Goal: Transaction & Acquisition: Purchase product/service

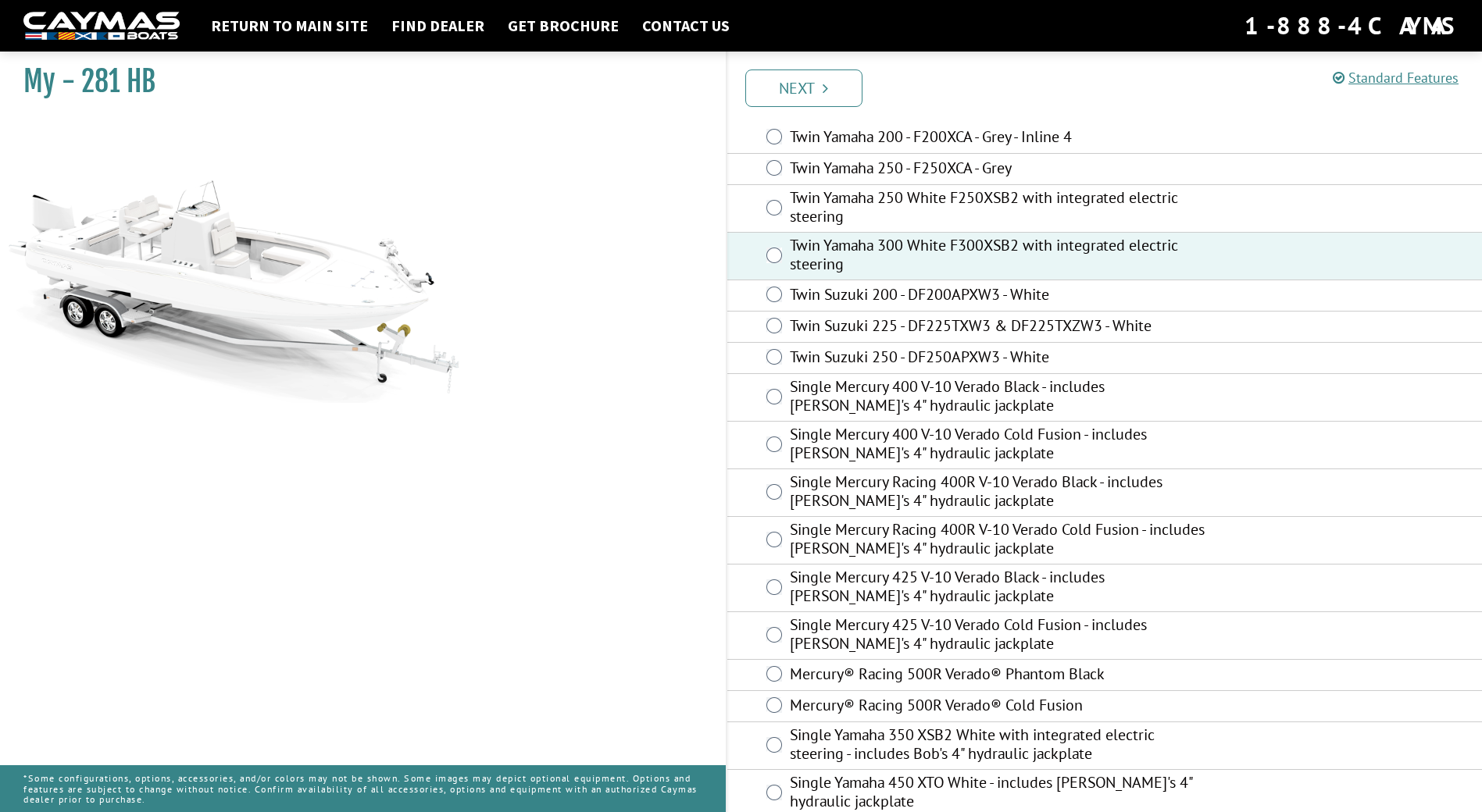
scroll to position [209, 0]
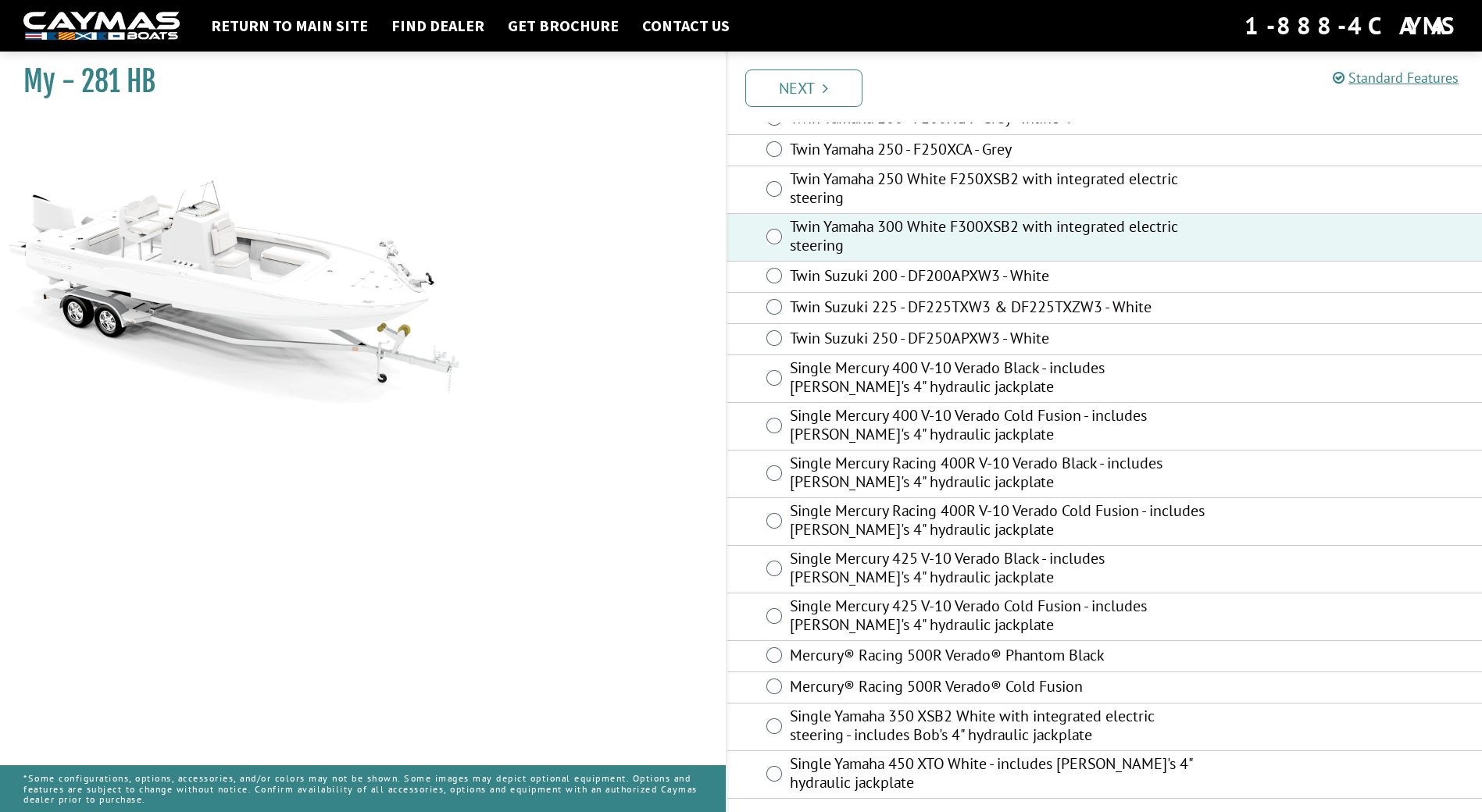
click at [838, 243] on label "Twin Yamaha 300 White F300XSB2 with integrated electric steering" at bounding box center [997, 238] width 416 height 42
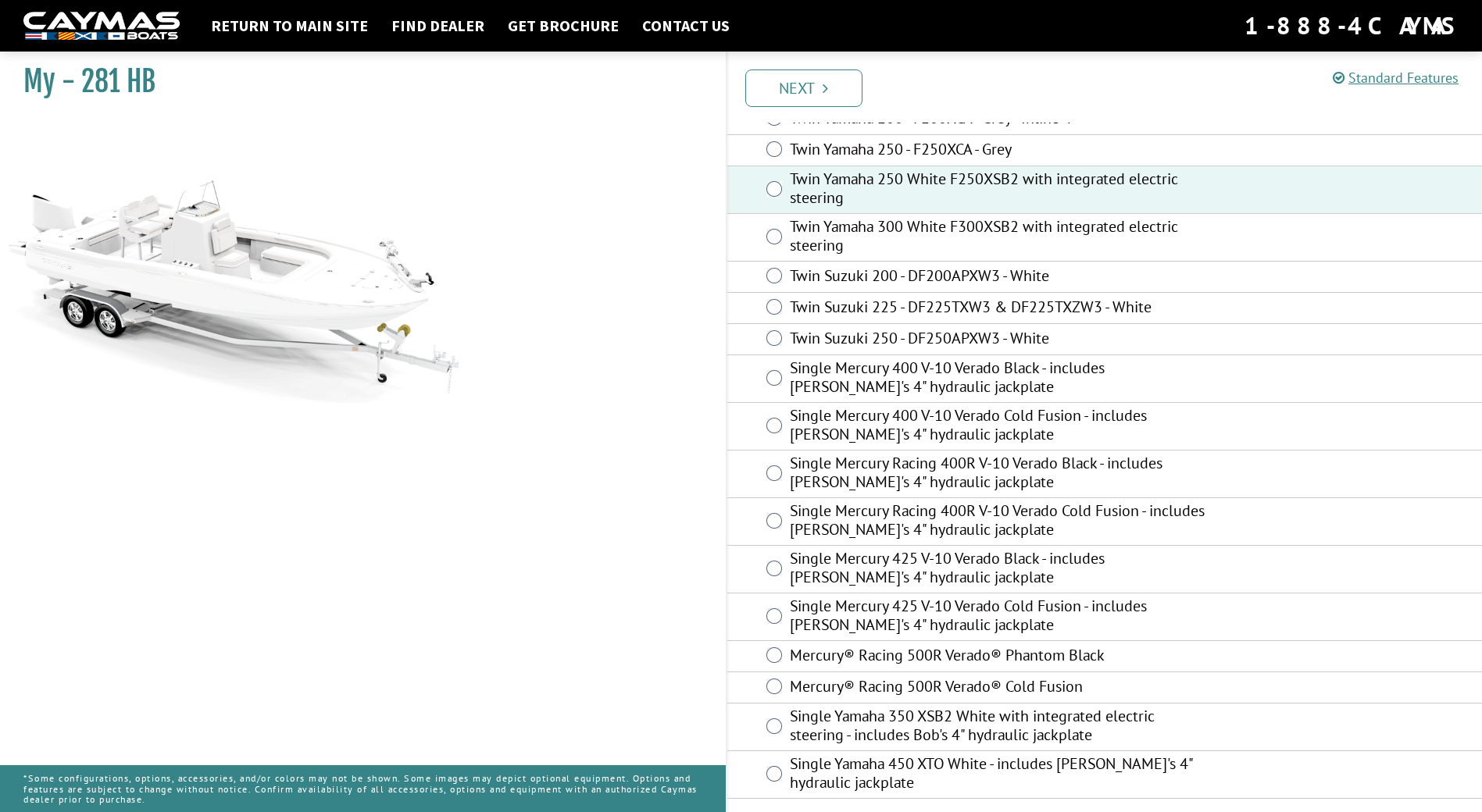
click at [783, 237] on div "Twin Yamaha 300 White F300XSB2 with integrated electric steering" at bounding box center [1105, 238] width 756 height 47
click at [1076, 684] on label "Mercury® Racing 500R Verado® Cold Fusion" at bounding box center [997, 688] width 416 height 23
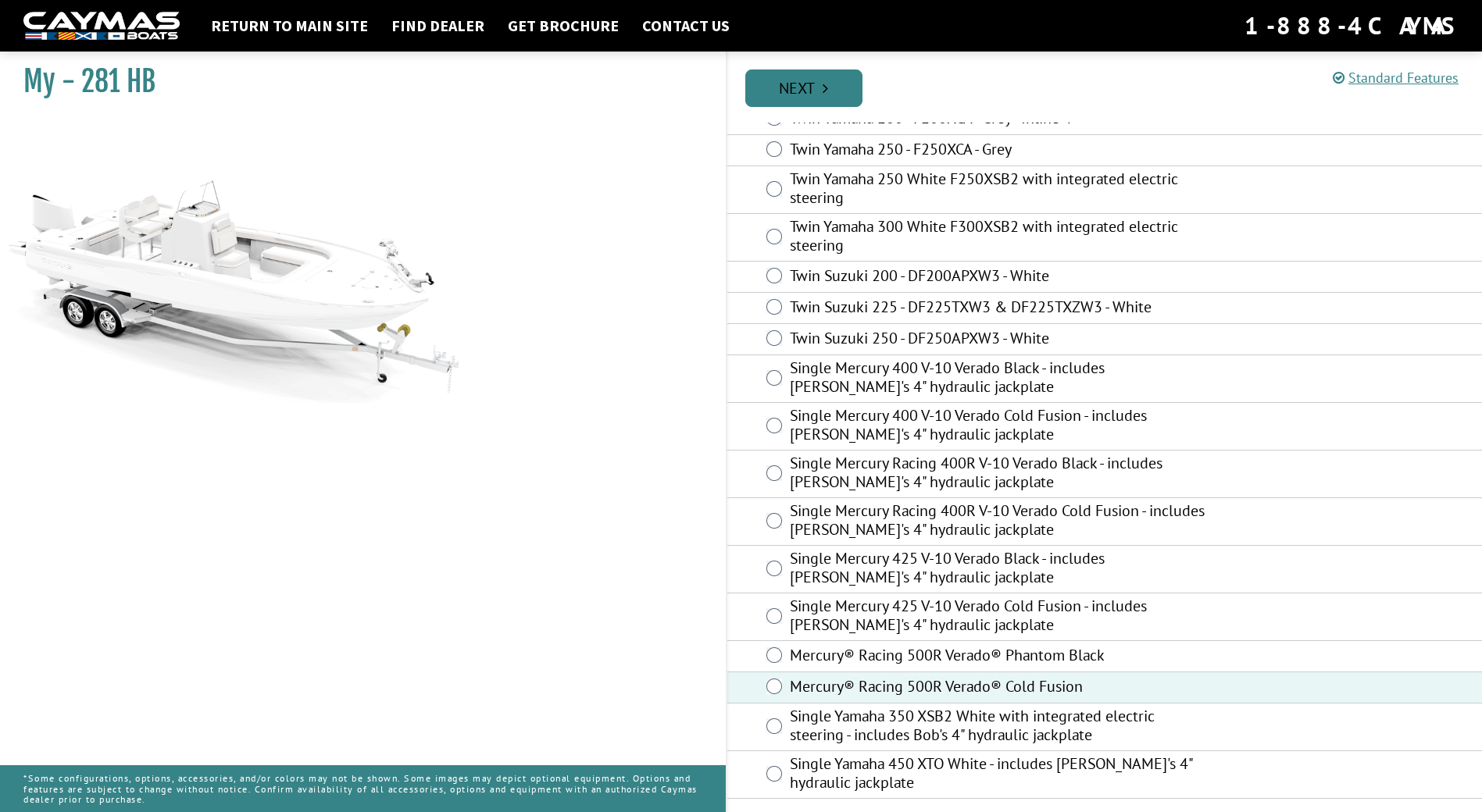
click at [793, 93] on link "Next" at bounding box center [804, 89] width 117 height 38
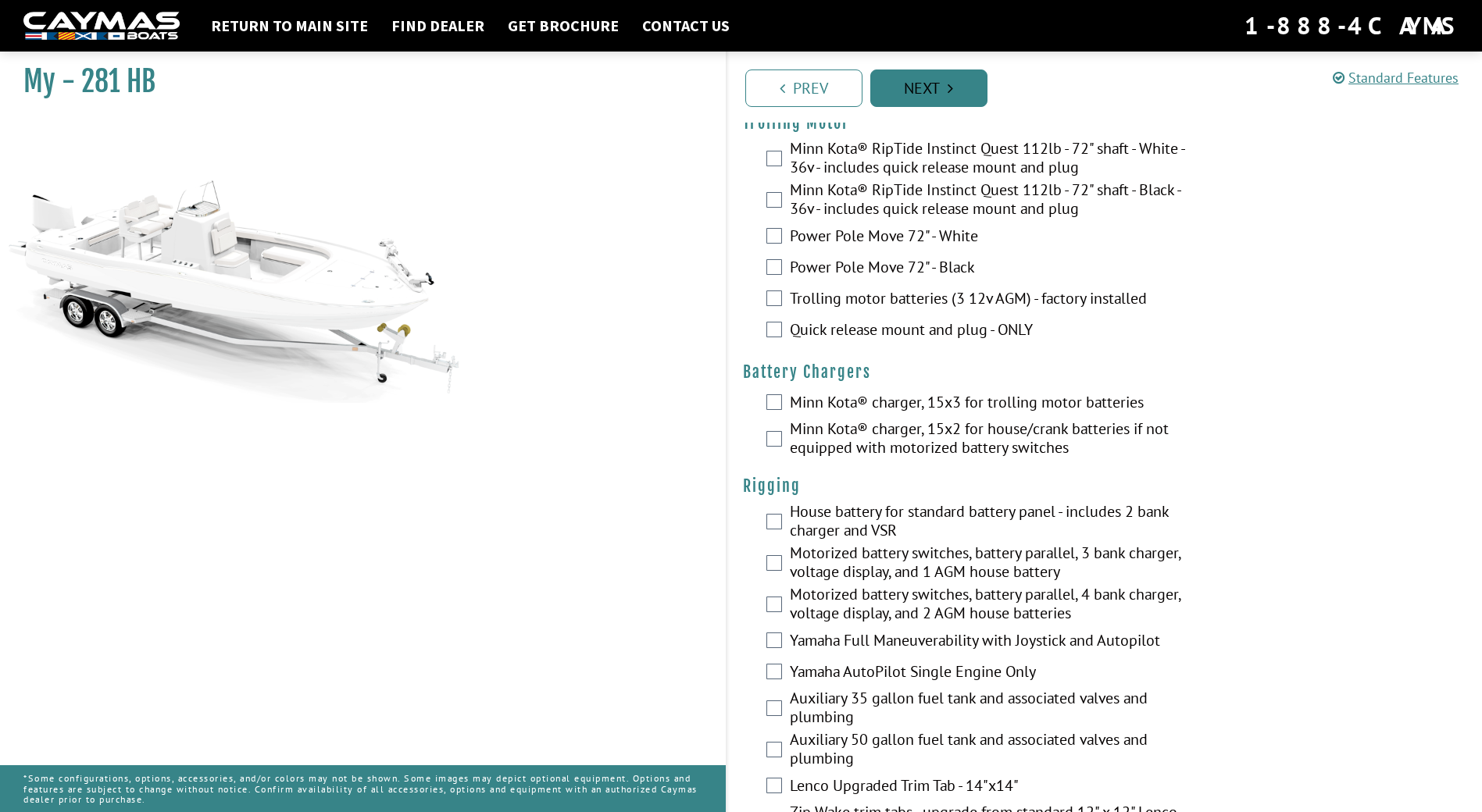
scroll to position [0, 0]
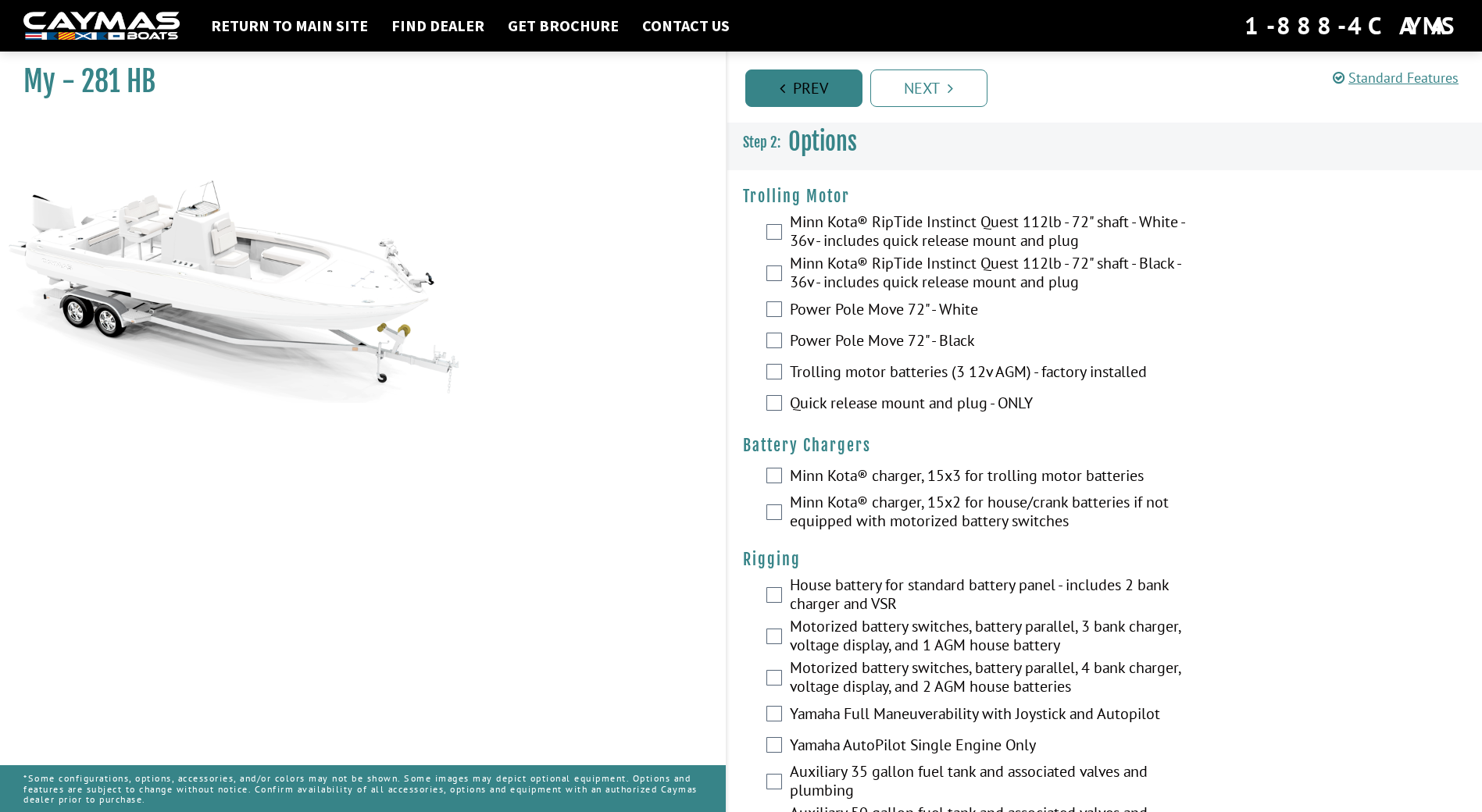
click at [839, 93] on link "Prev" at bounding box center [804, 89] width 117 height 38
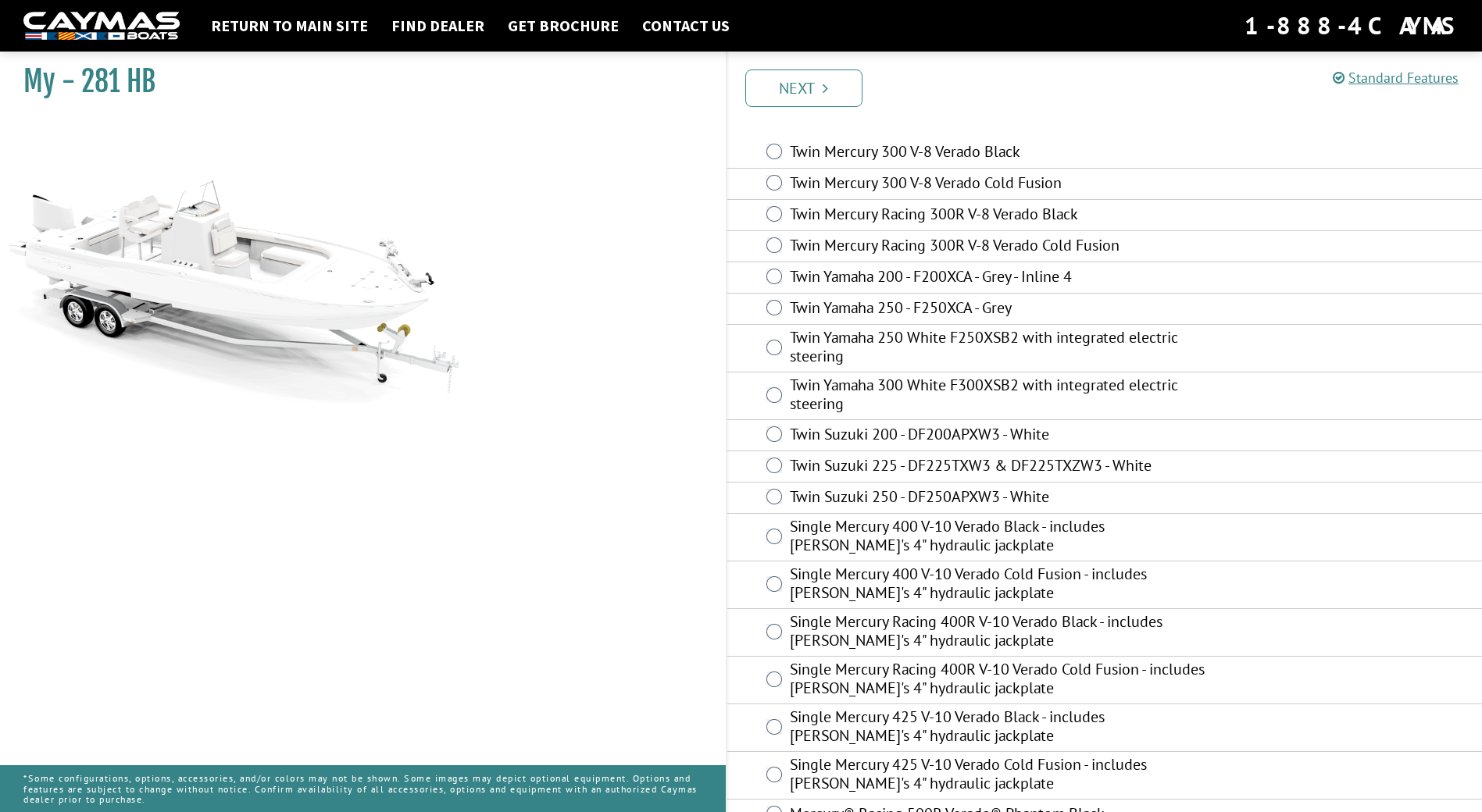
scroll to position [78, 0]
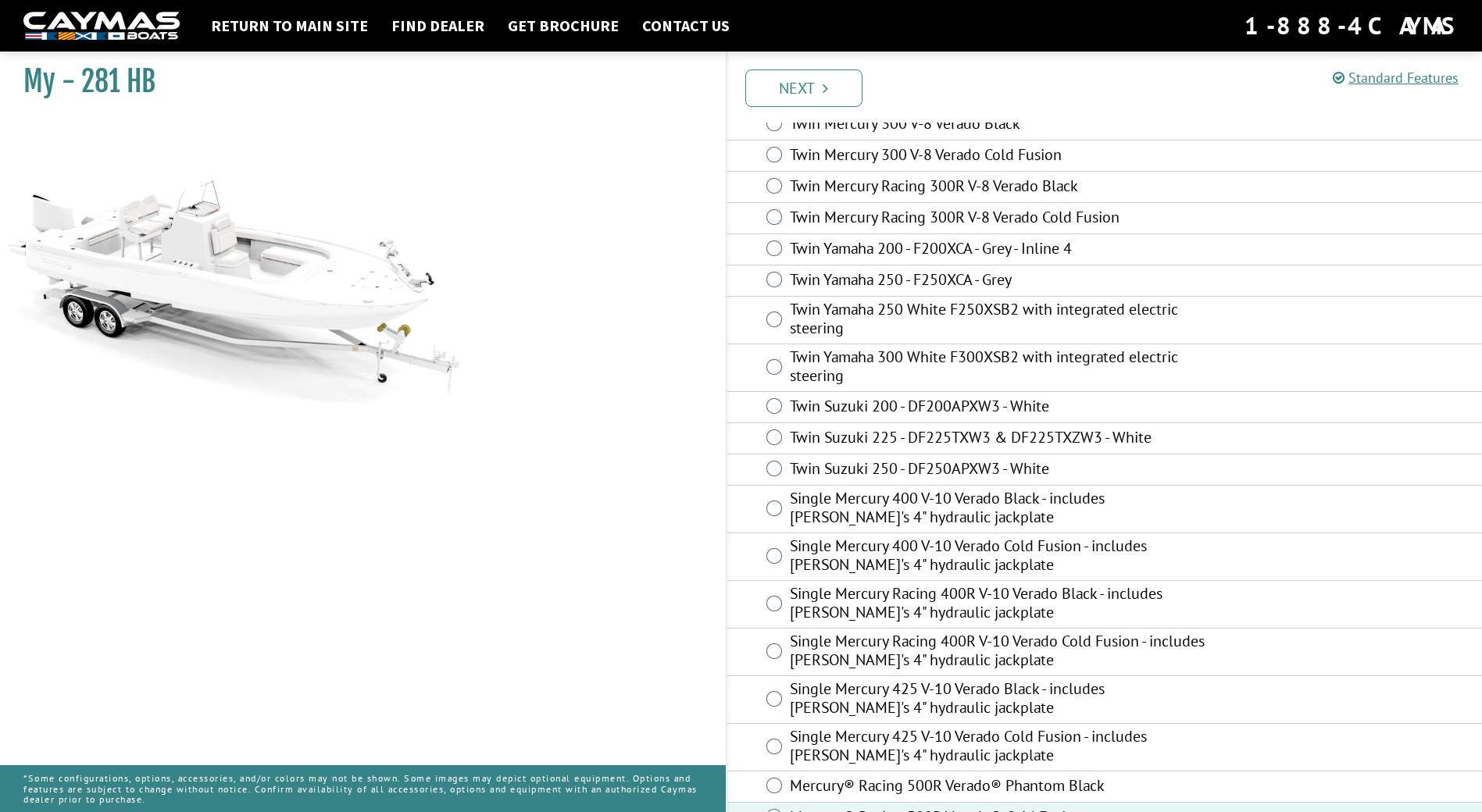
click at [1014, 367] on label "Twin Yamaha 300 White F300XSB2 with integrated electric steering" at bounding box center [997, 368] width 416 height 42
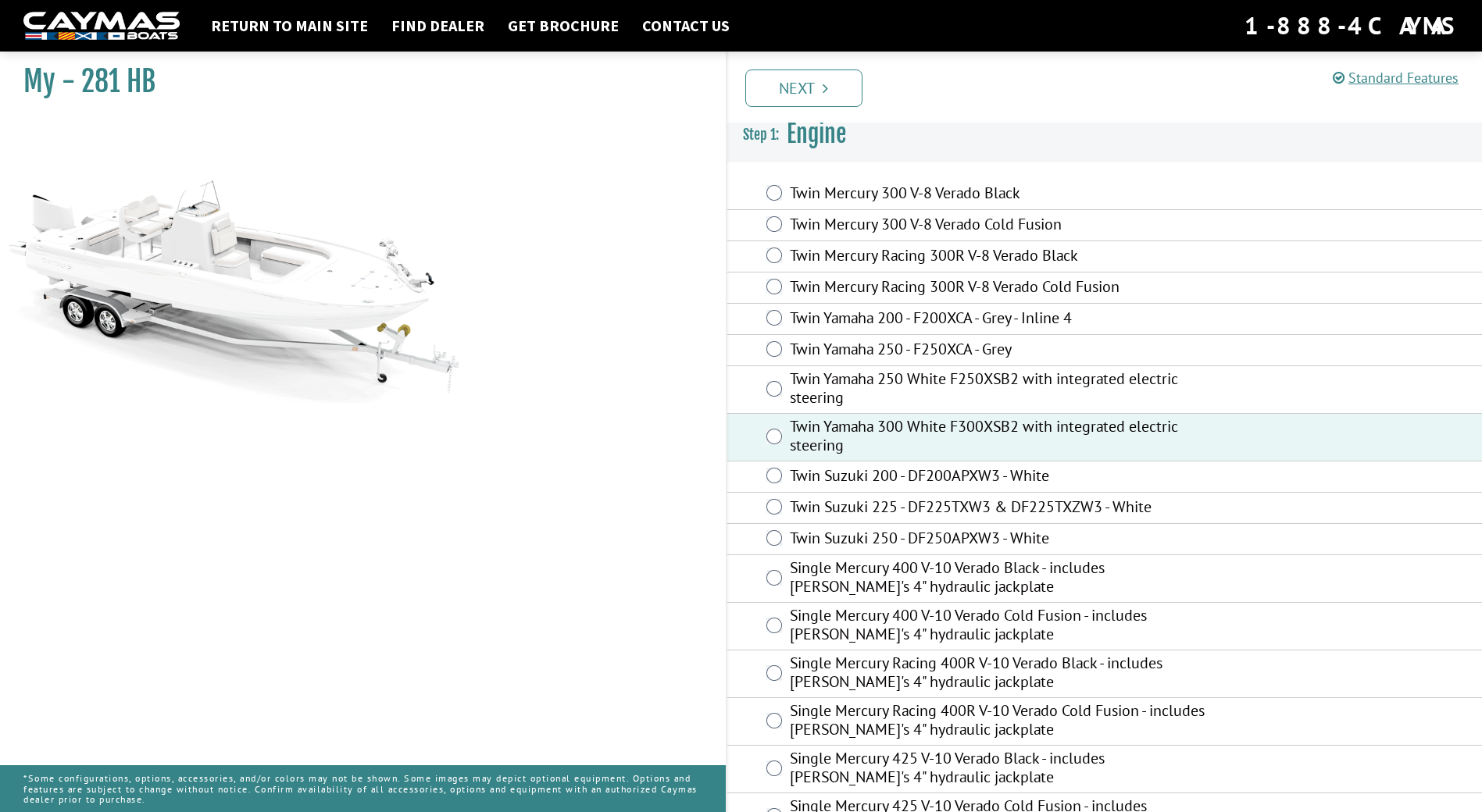
scroll to position [0, 0]
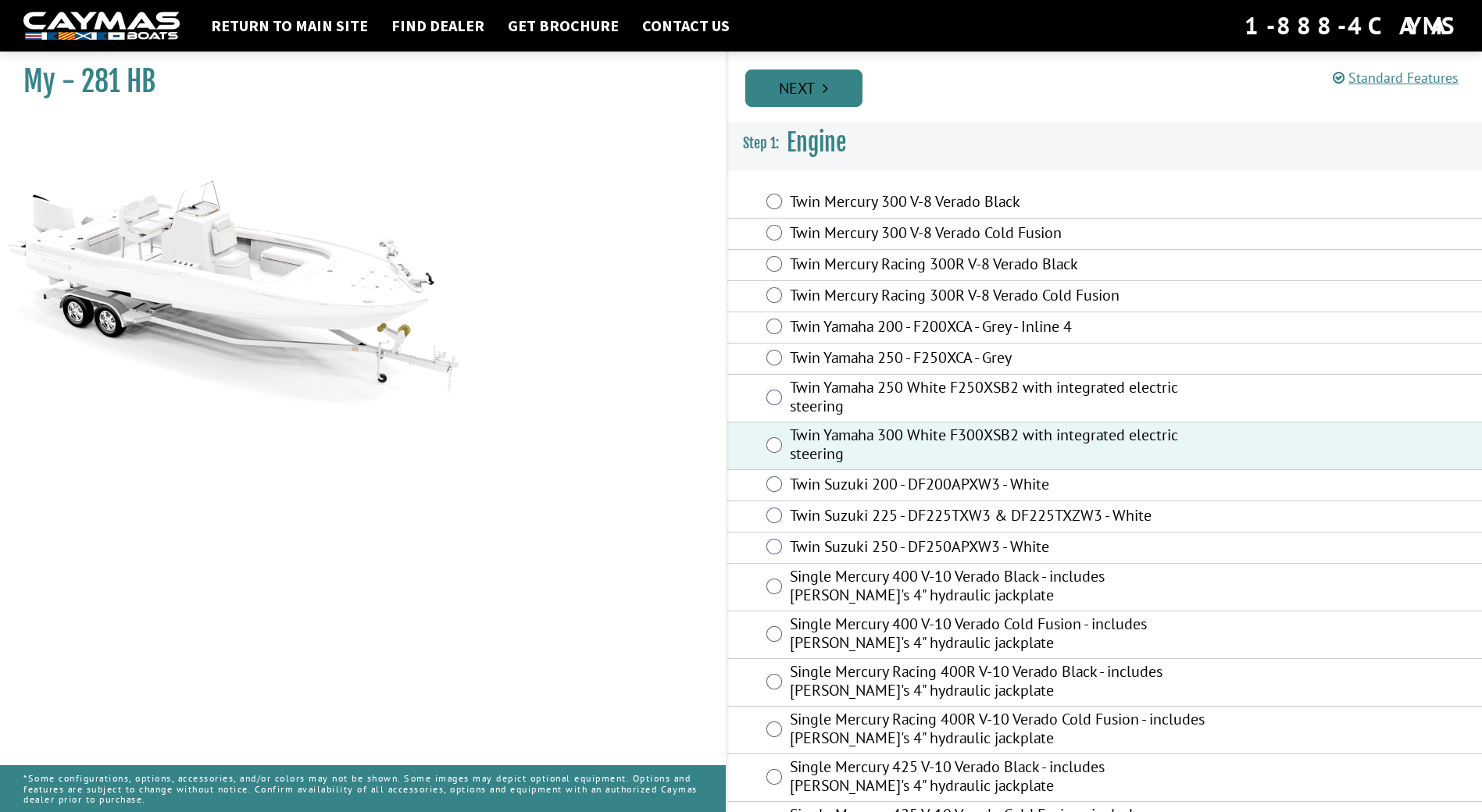
click at [815, 85] on link "Next" at bounding box center [804, 89] width 117 height 38
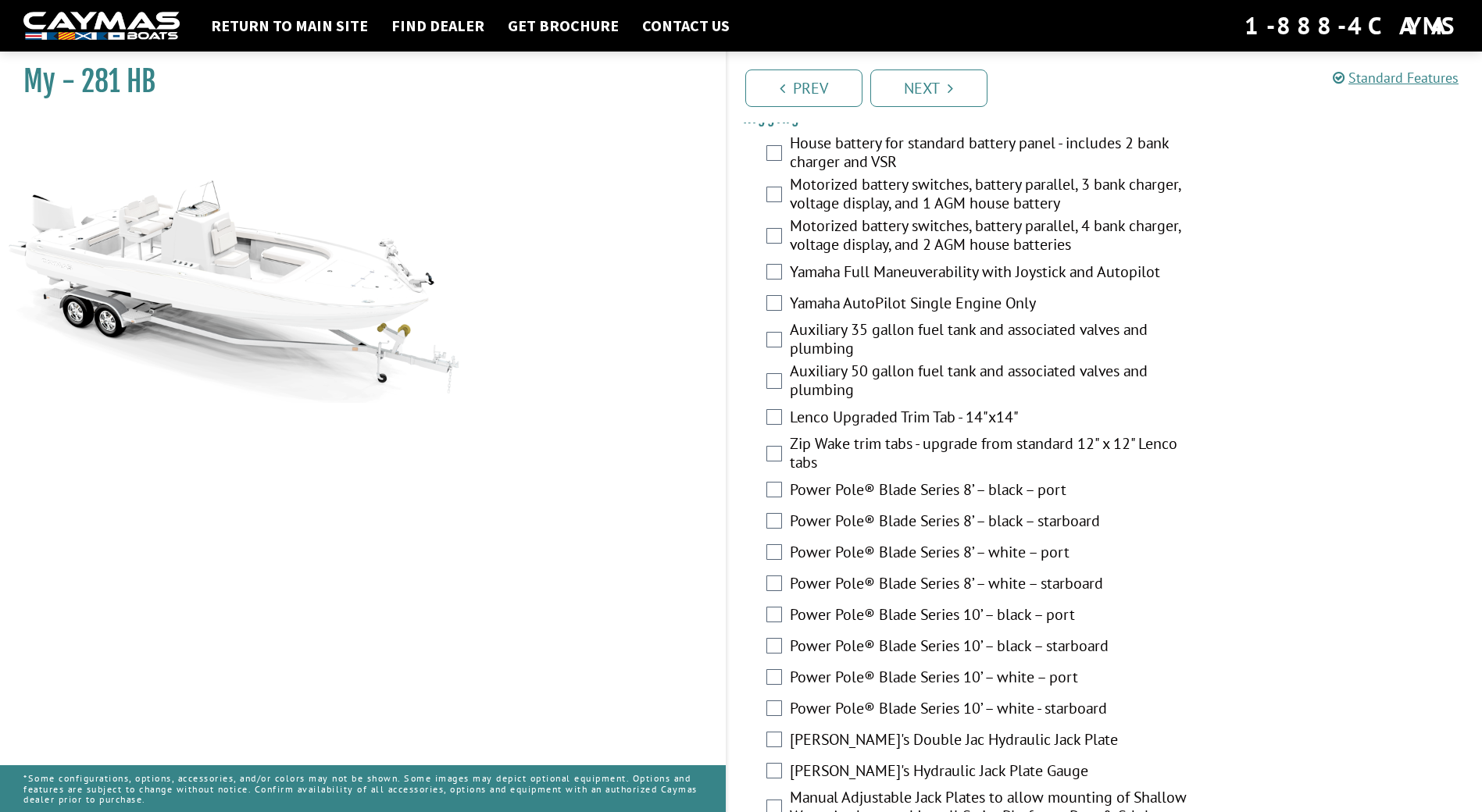
scroll to position [468, 0]
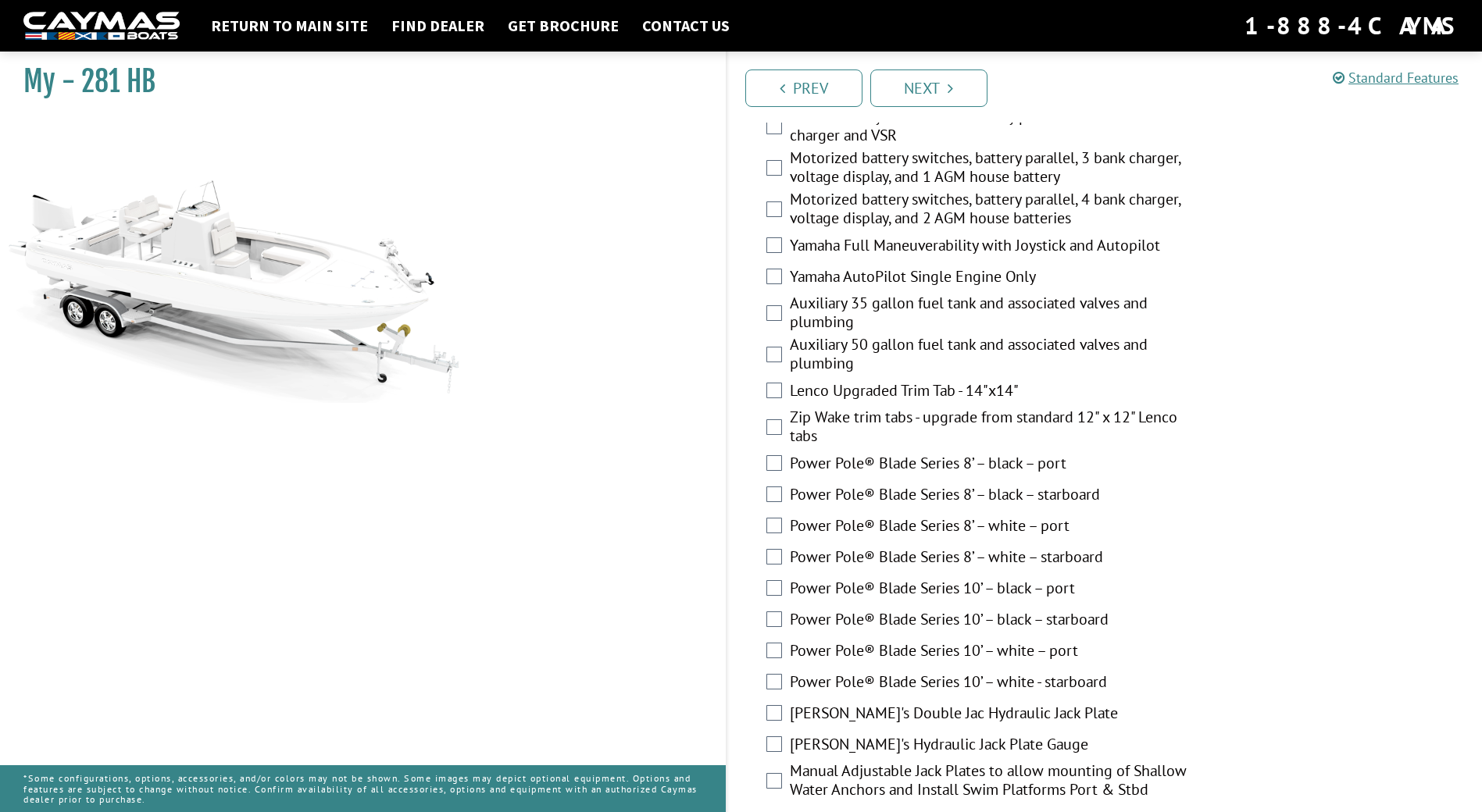
click at [992, 648] on label "Power Pole® Blade Series 10’ – white – port" at bounding box center [997, 652] width 416 height 23
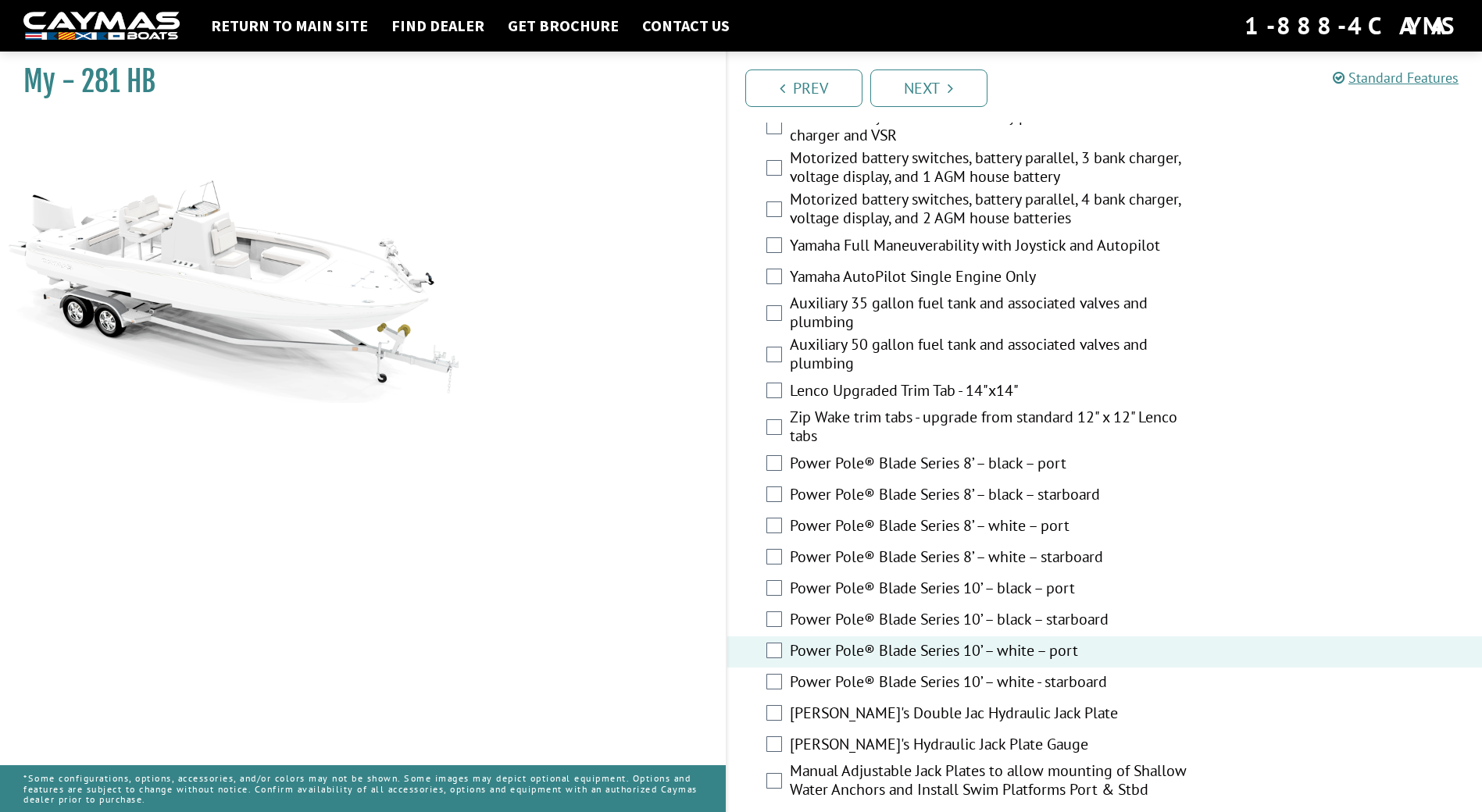
click at [897, 714] on label "[PERSON_NAME]'s Double Jac Hydraulic Jack Plate" at bounding box center [997, 715] width 416 height 23
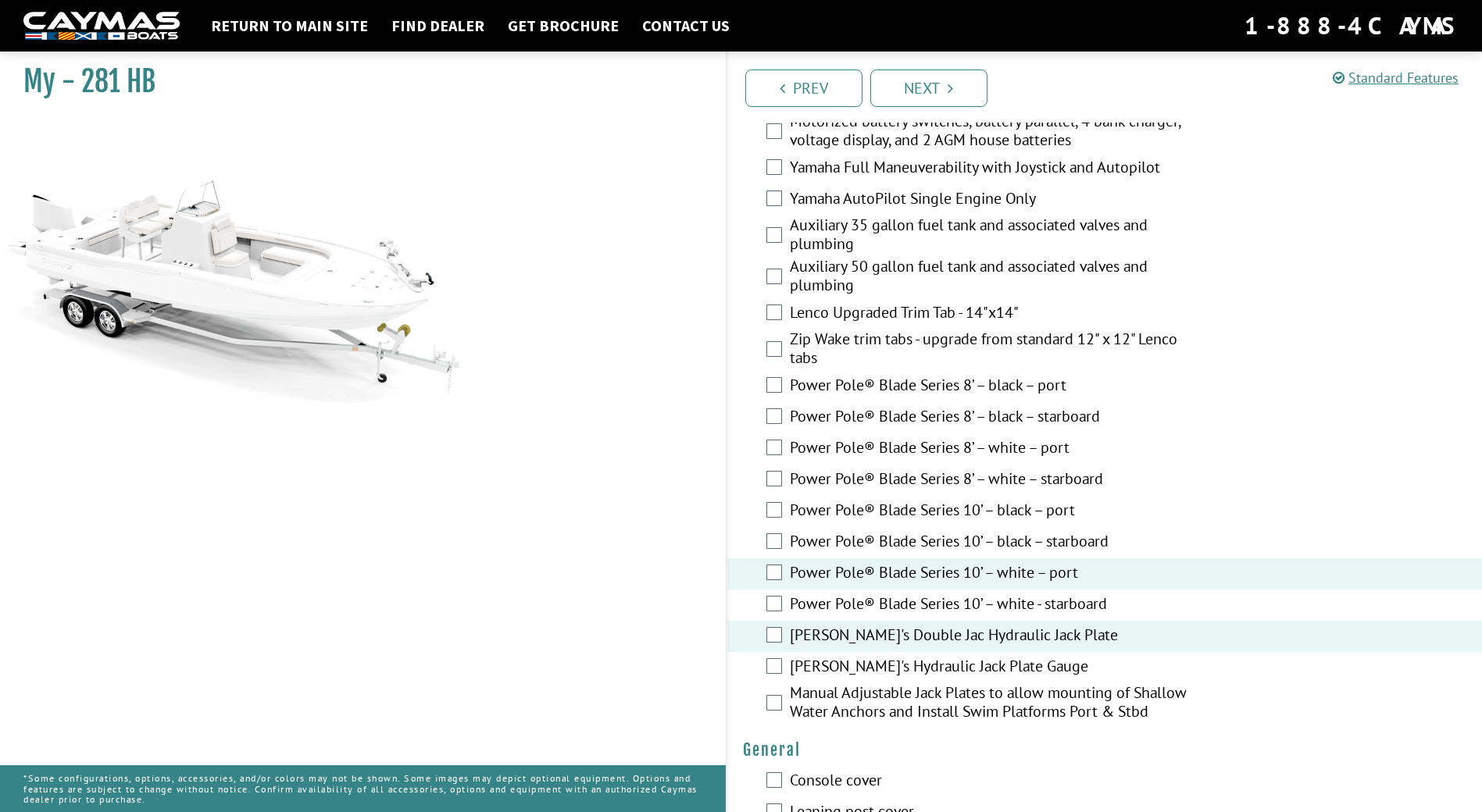
scroll to position [625, 0]
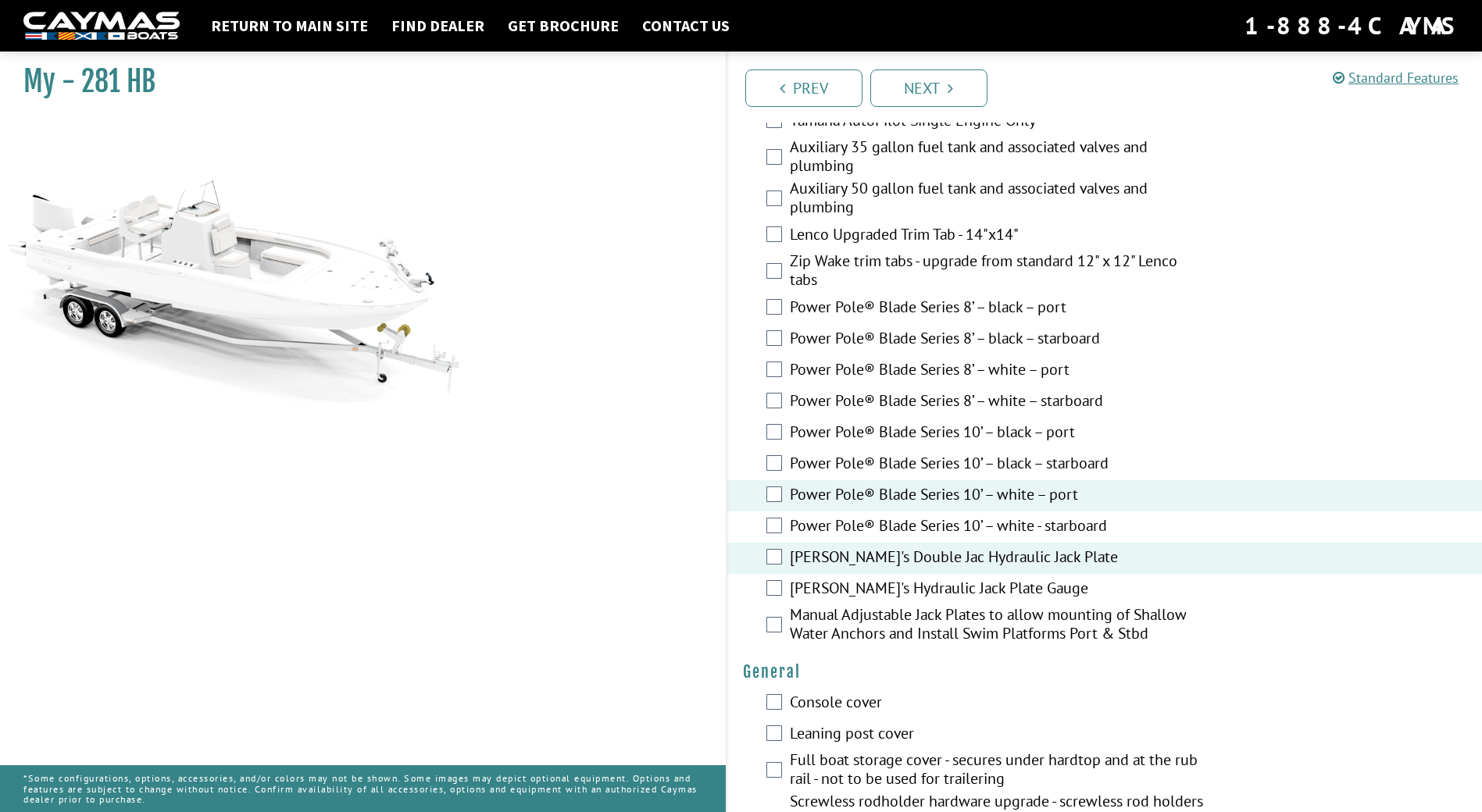
click at [969, 586] on label "[PERSON_NAME]'s Hydraulic Jack Plate Gauge" at bounding box center [997, 590] width 416 height 23
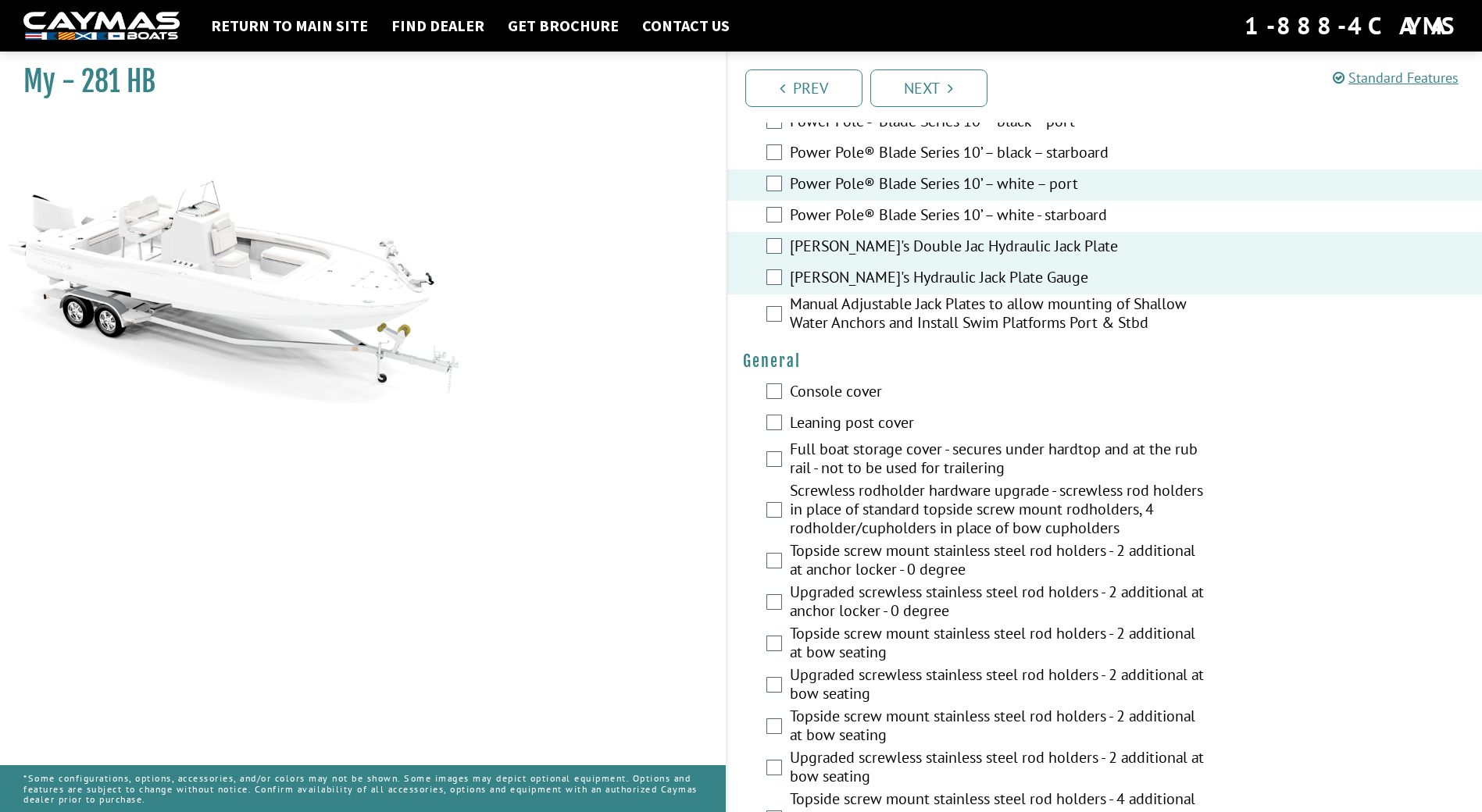
scroll to position [937, 0]
click at [952, 516] on label "Screwless rodholder hardware upgrade - screwless rod holders in place of standa…" at bounding box center [997, 510] width 416 height 60
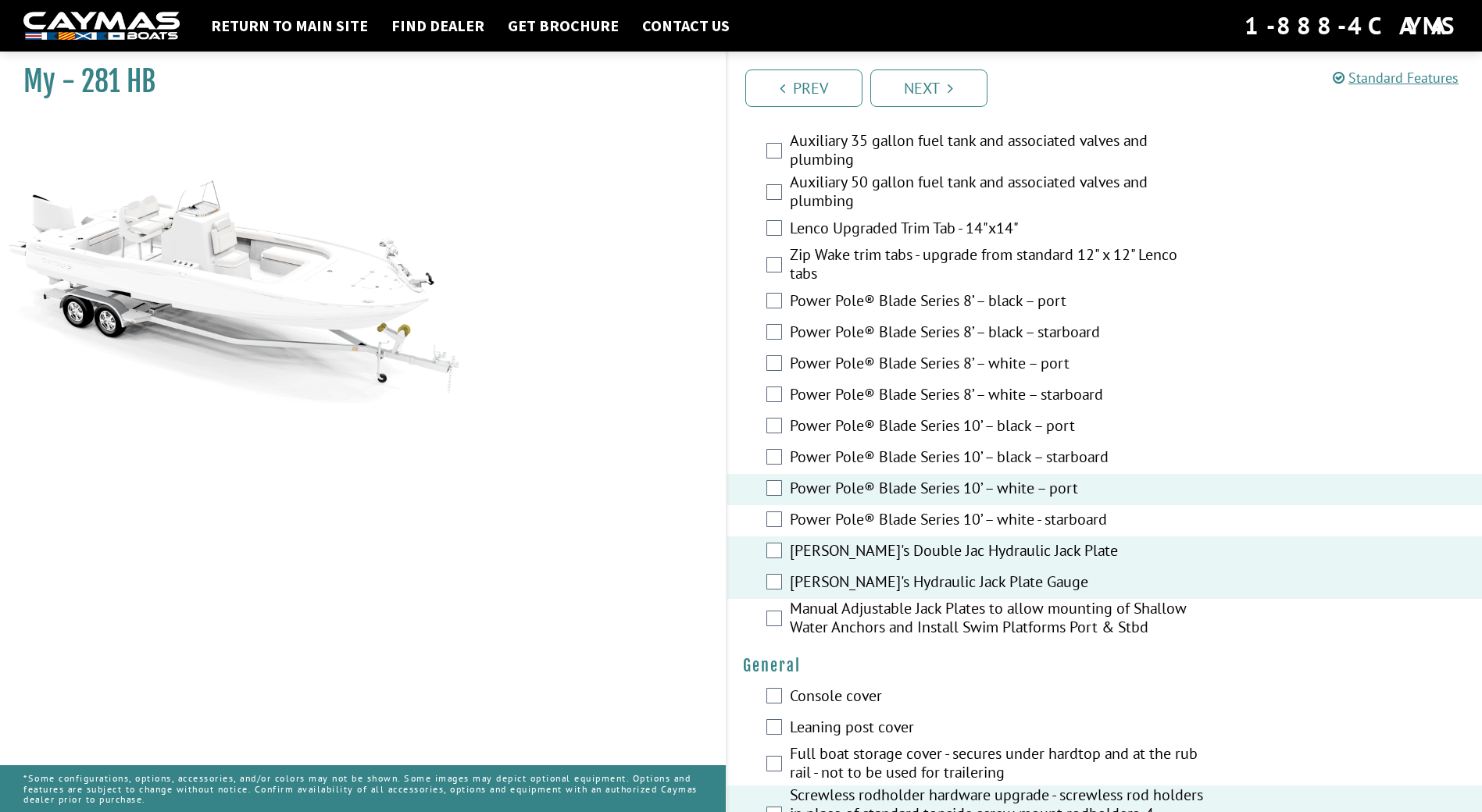
scroll to position [625, 0]
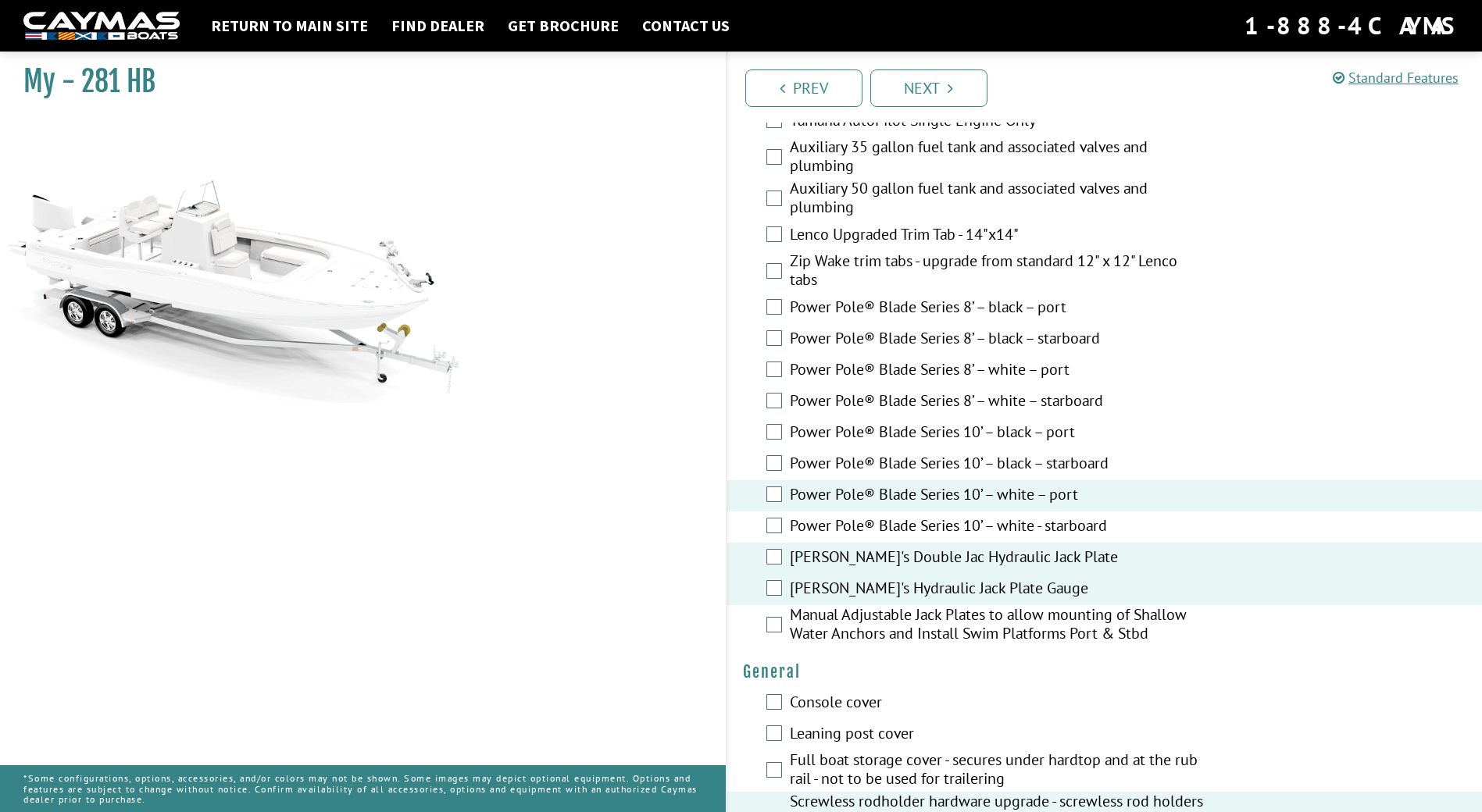
click at [900, 231] on label "Lenco Upgraded Trim Tab - 14"x14"" at bounding box center [997, 236] width 416 height 23
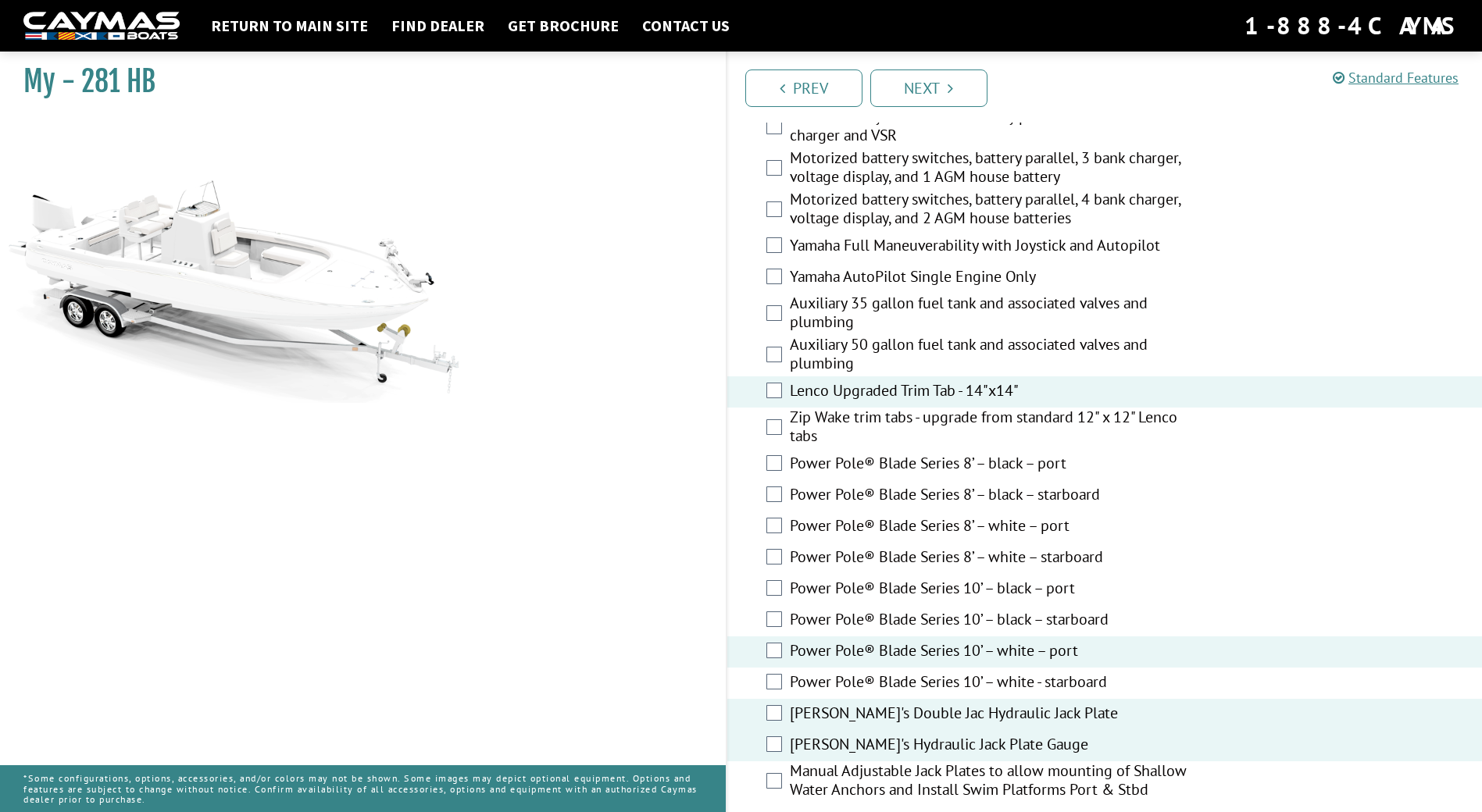
scroll to position [390, 0]
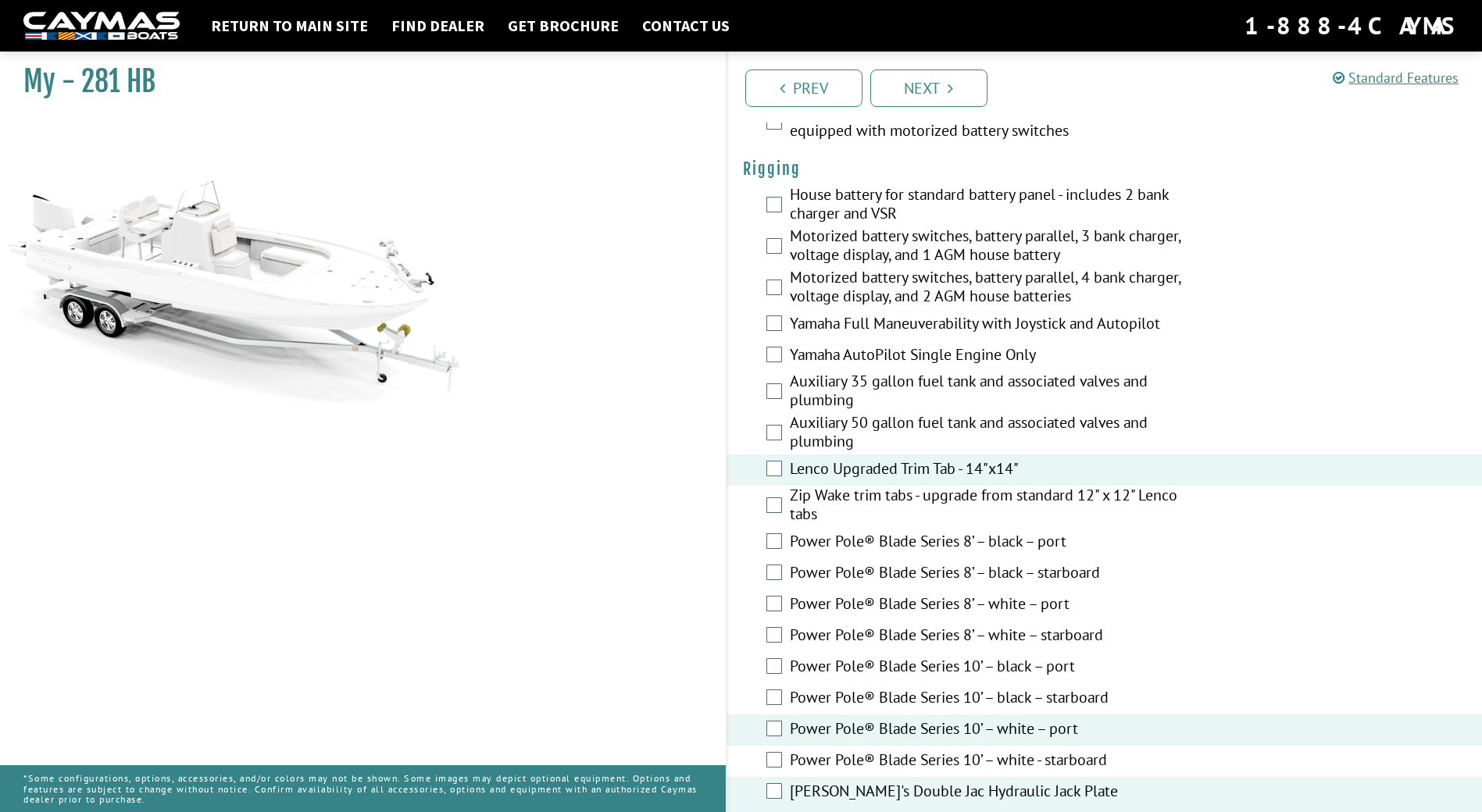
click at [1063, 323] on label "Yamaha Full Maneuverability with Joystick and Autopilot" at bounding box center [997, 325] width 416 height 23
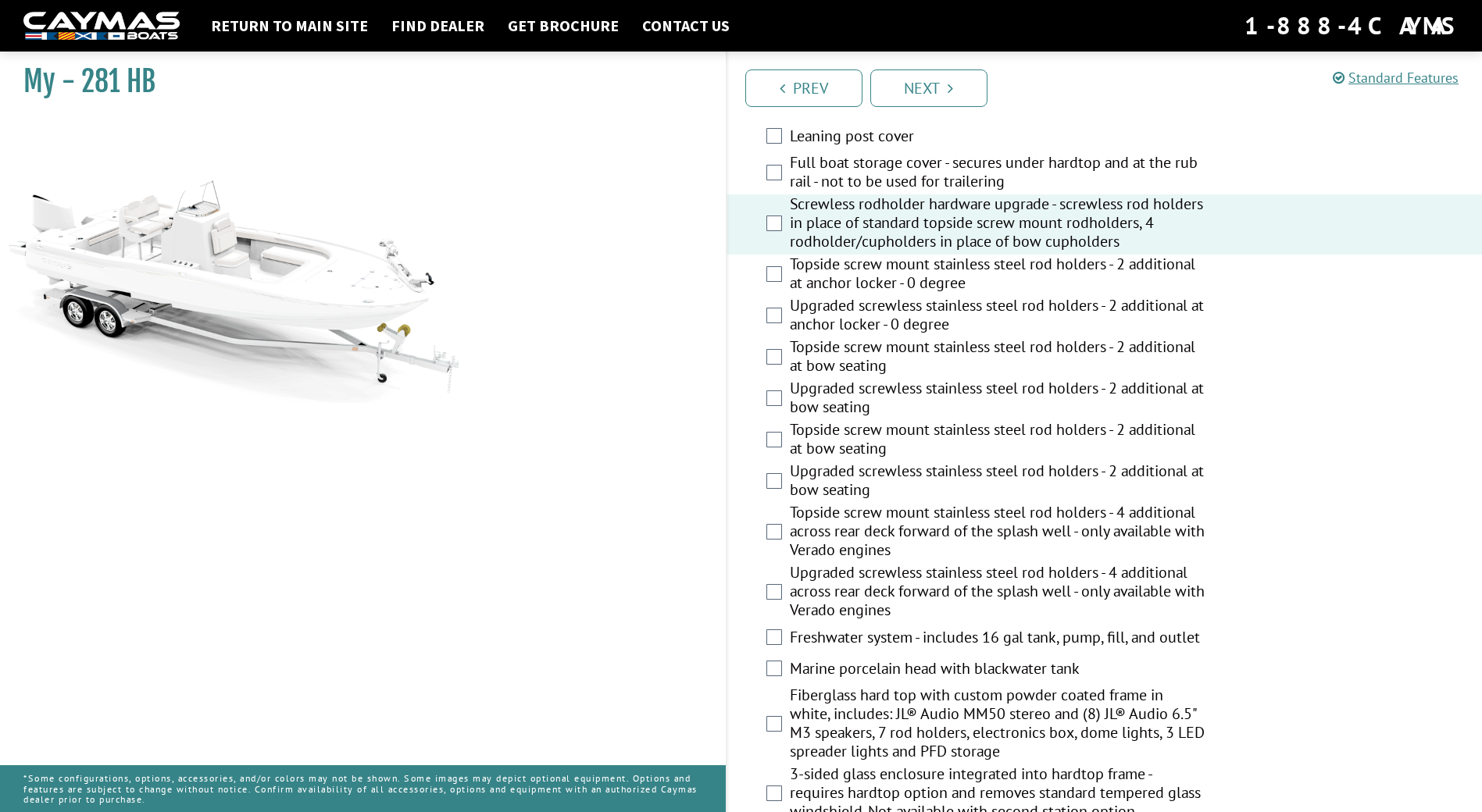
scroll to position [1249, 0]
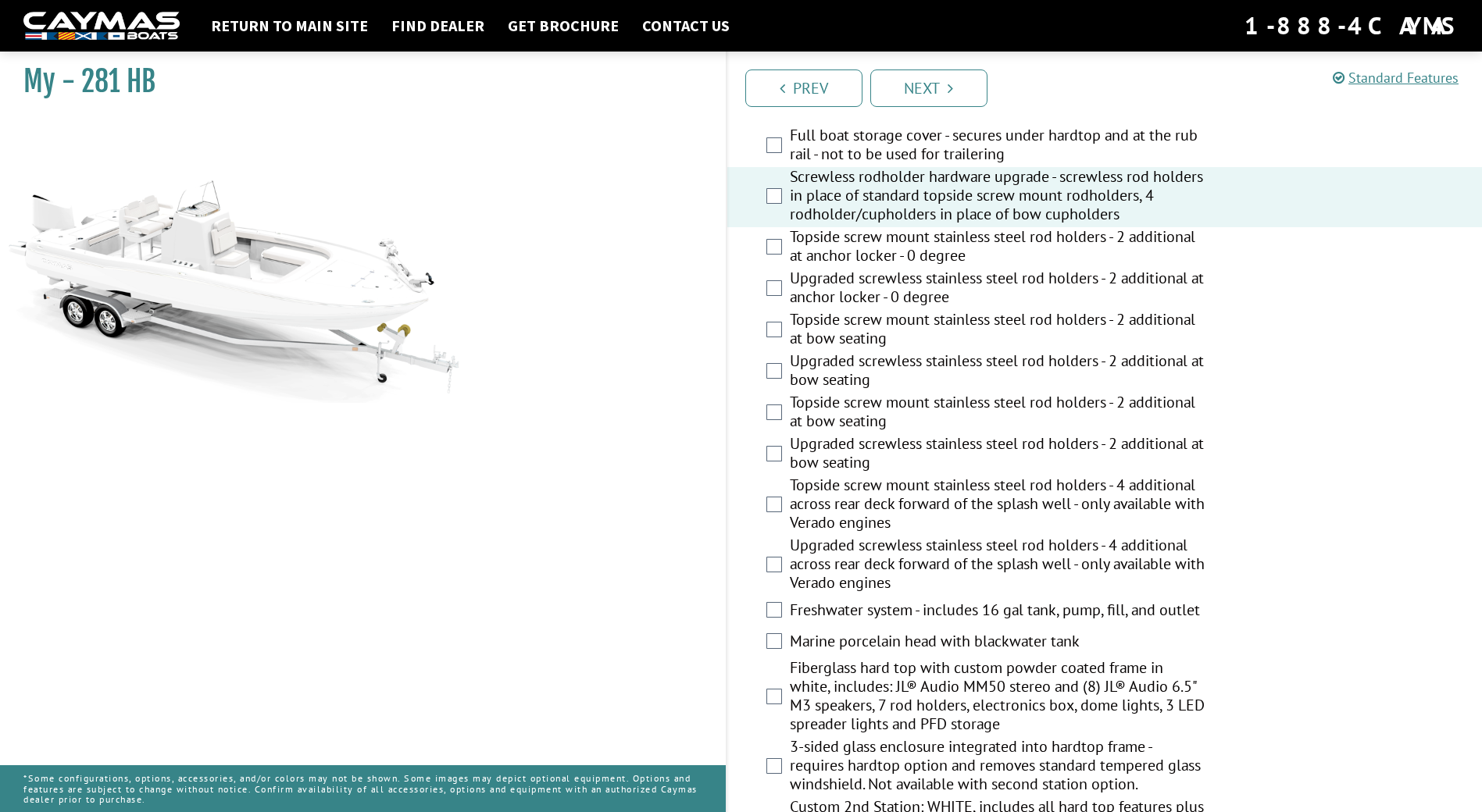
click at [985, 641] on label "Marine porcelain head with blackwater tank" at bounding box center [997, 643] width 416 height 23
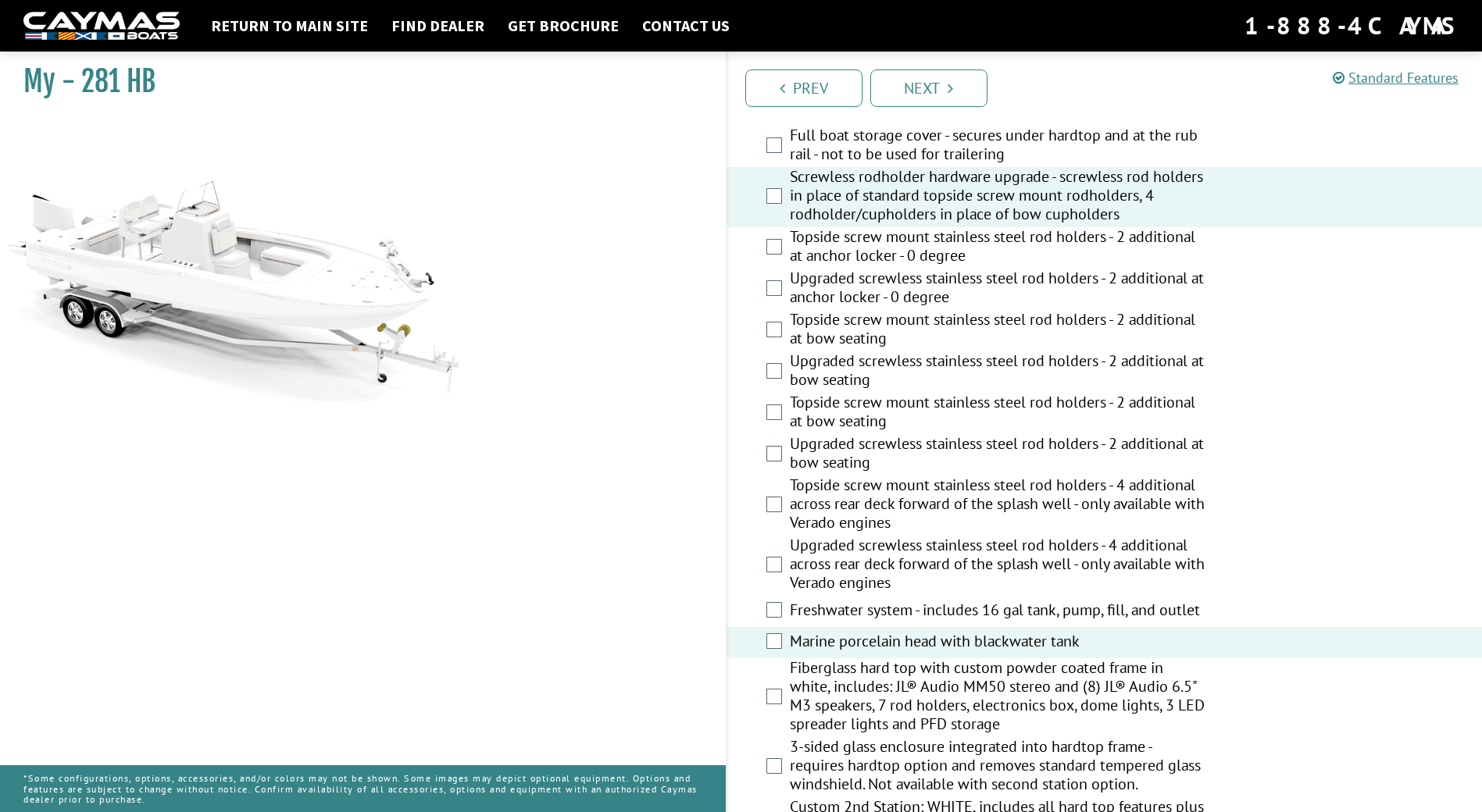
click at [1037, 706] on label "Fiberglass hard top with custom powder coated frame in white, includes: JL® Aud…" at bounding box center [997, 698] width 416 height 79
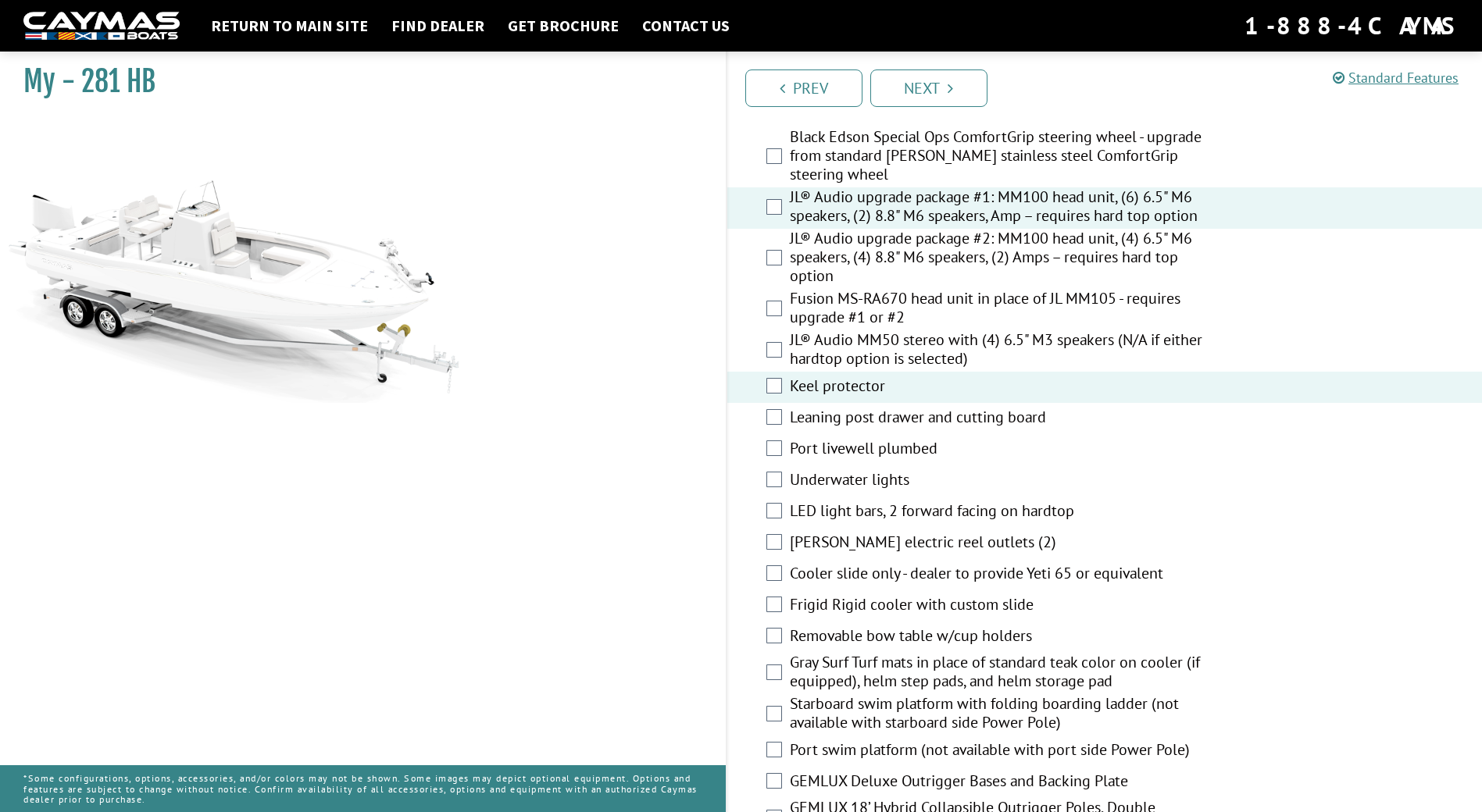
scroll to position [2108, 0]
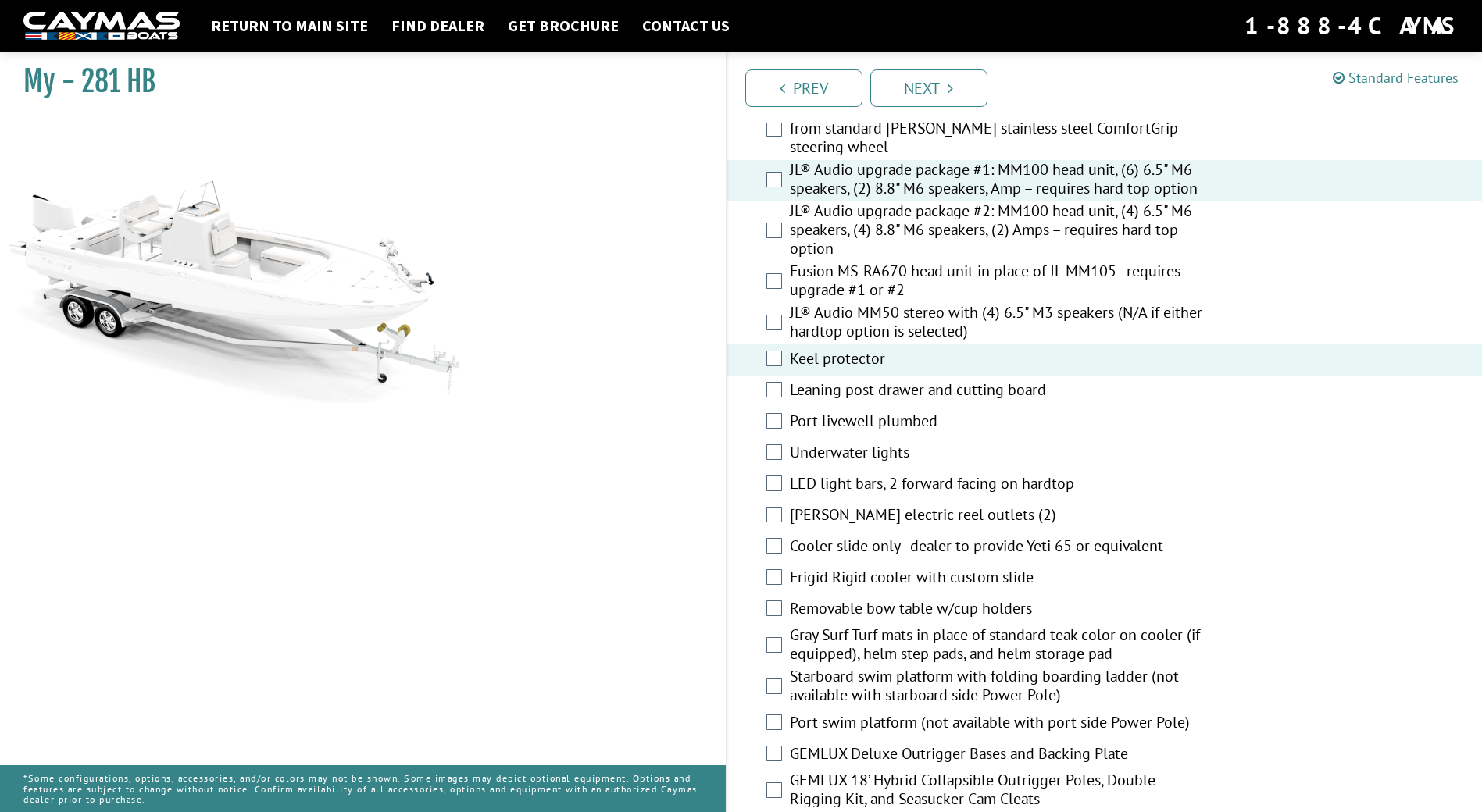
click at [873, 519] on label "[PERSON_NAME] electric reel outlets (2)" at bounding box center [997, 516] width 416 height 23
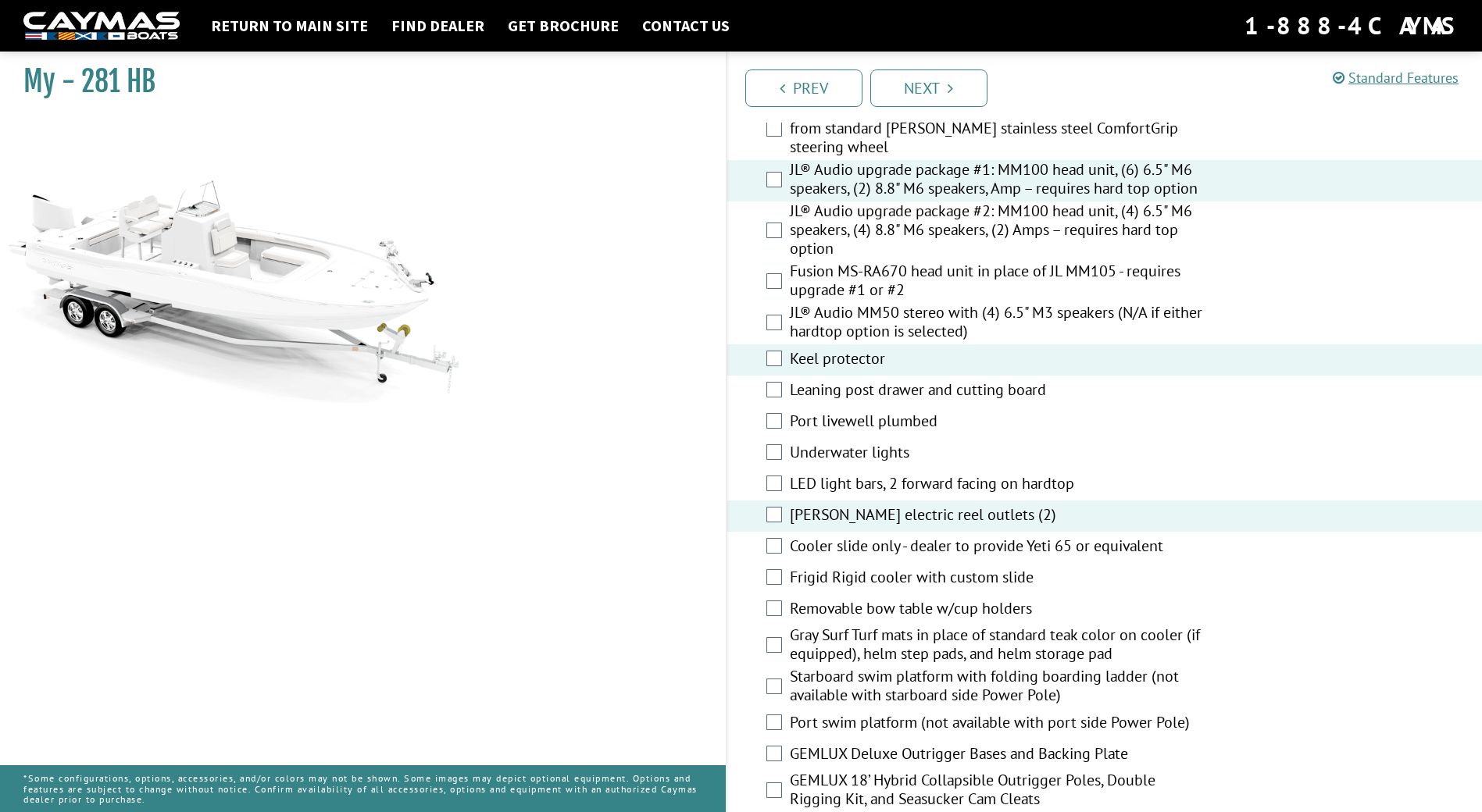
click at [868, 429] on label "Port livewell plumbed" at bounding box center [997, 423] width 416 height 23
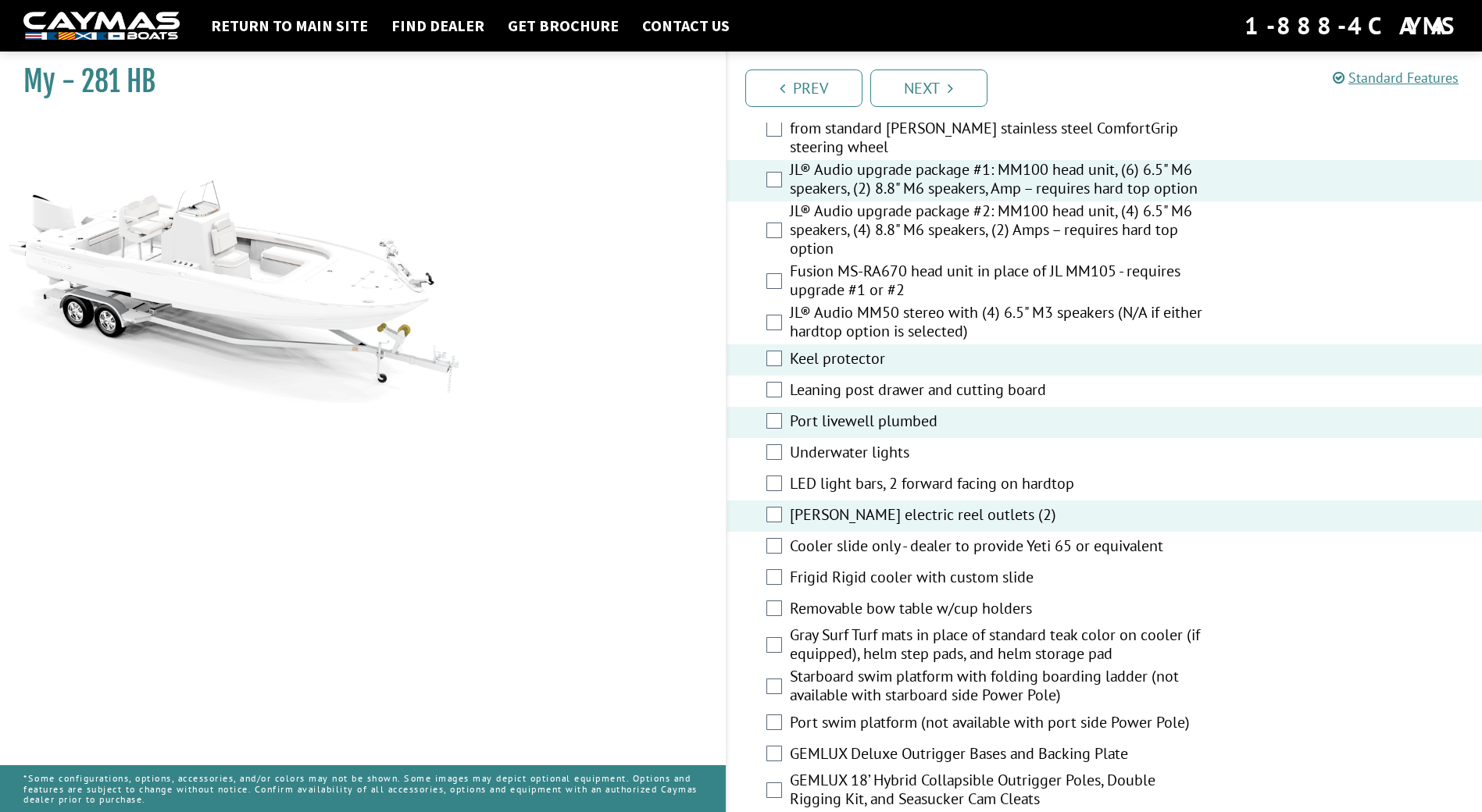
click at [935, 583] on label "Frigid Rigid cooler with custom slide" at bounding box center [997, 579] width 416 height 23
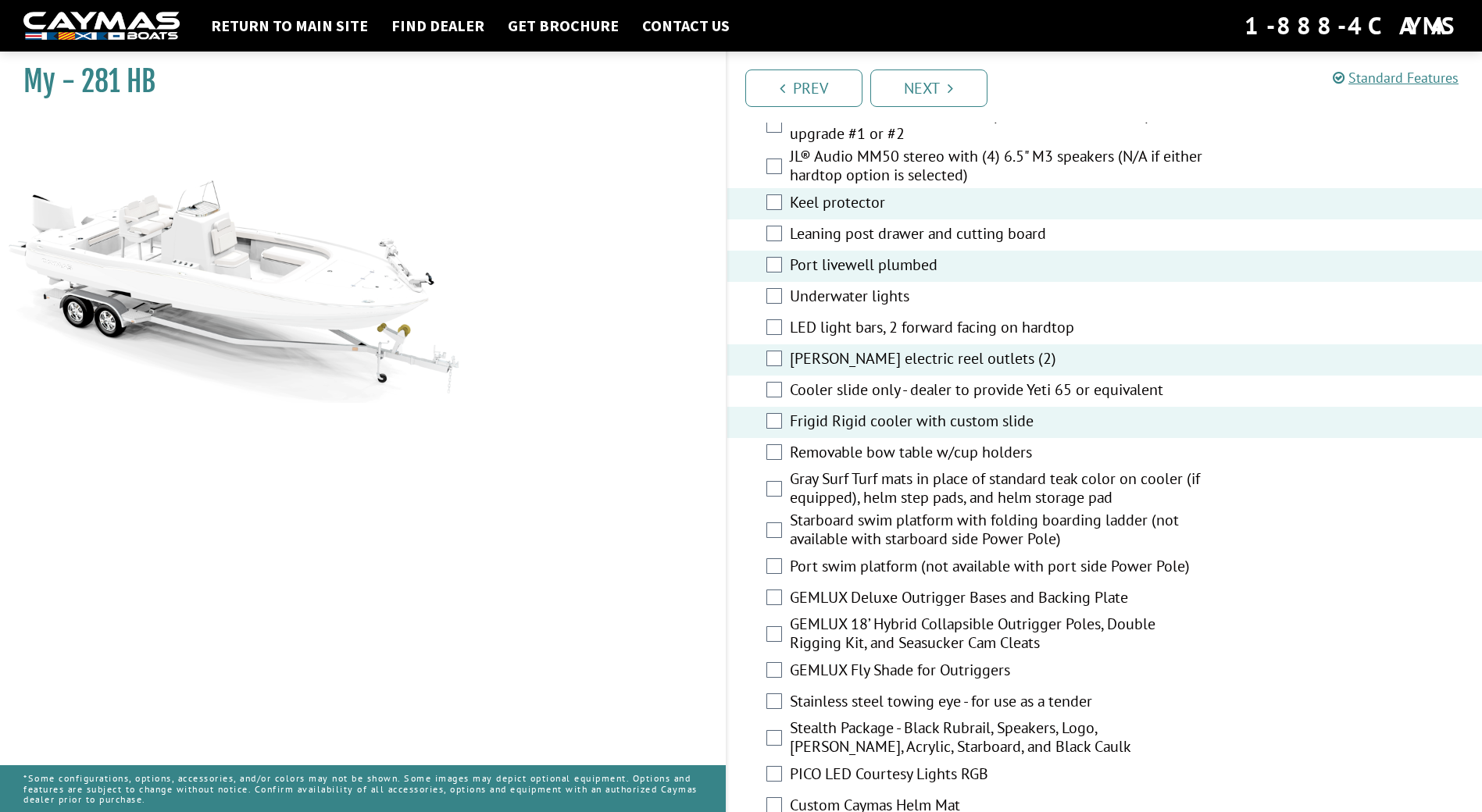
scroll to position [2343, 0]
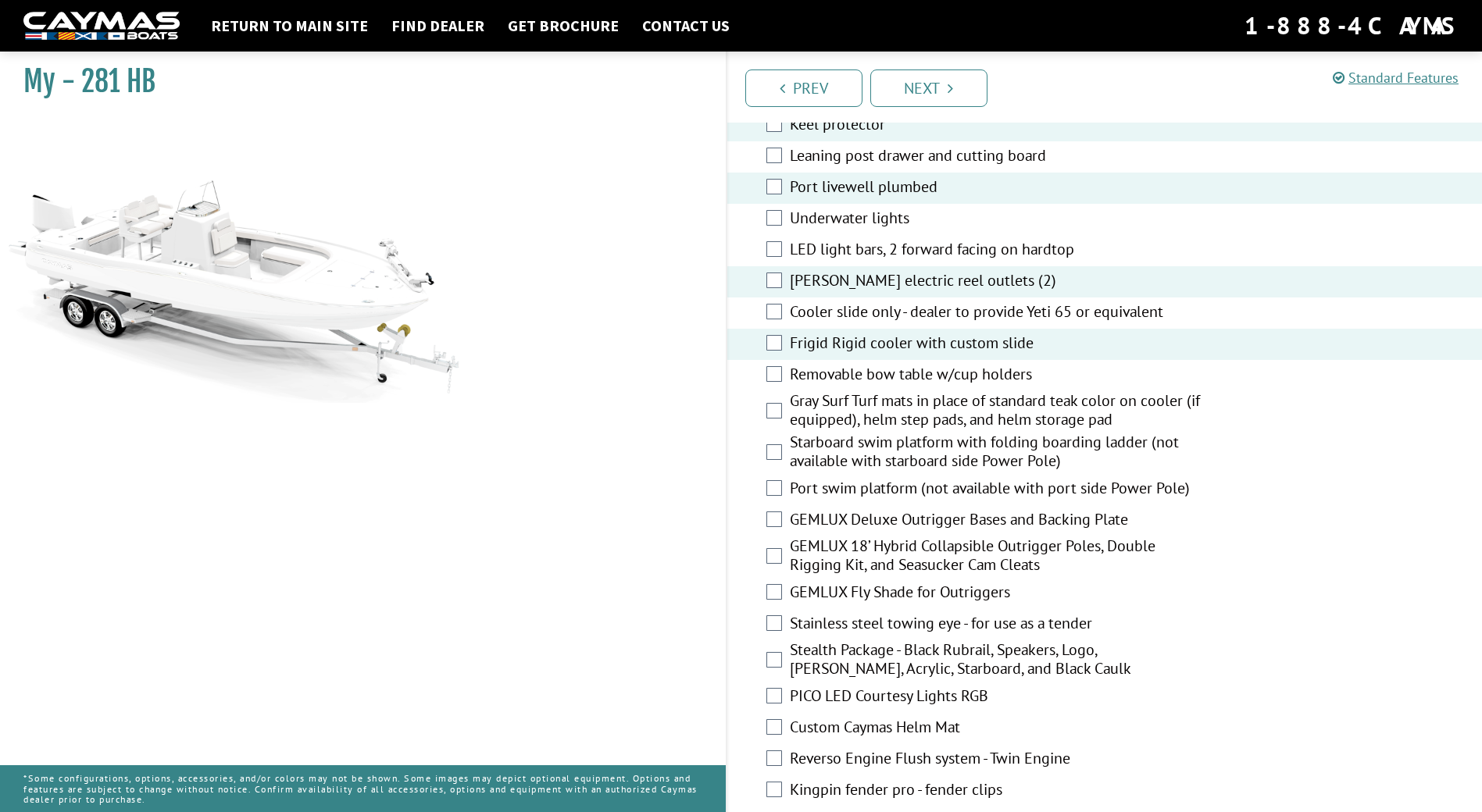
click at [917, 654] on label "Stealth Package - Black Rubrail, Speakers, Logo, [PERSON_NAME], Acrylic, Starbo…" at bounding box center [997, 661] width 416 height 42
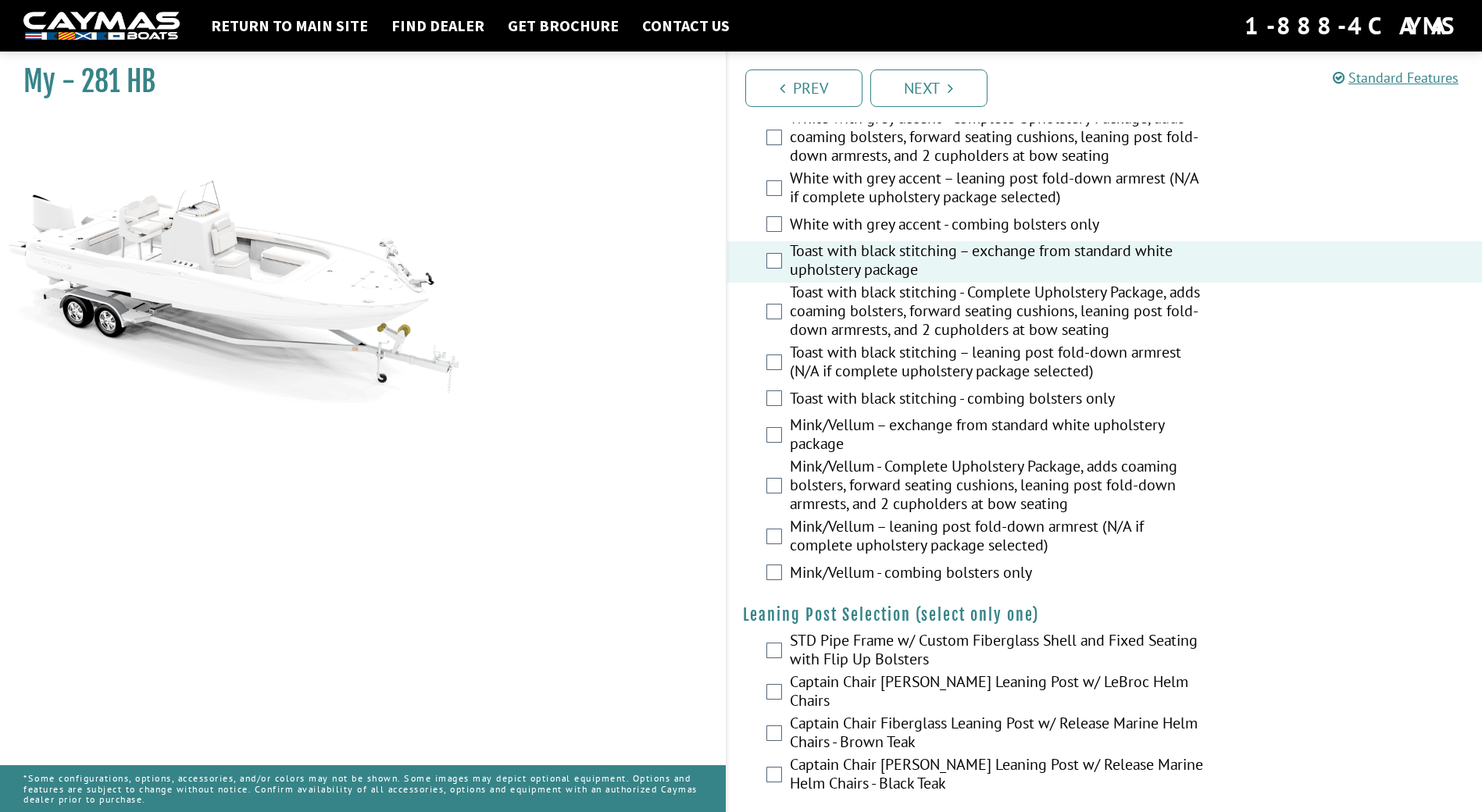
scroll to position [3358, 0]
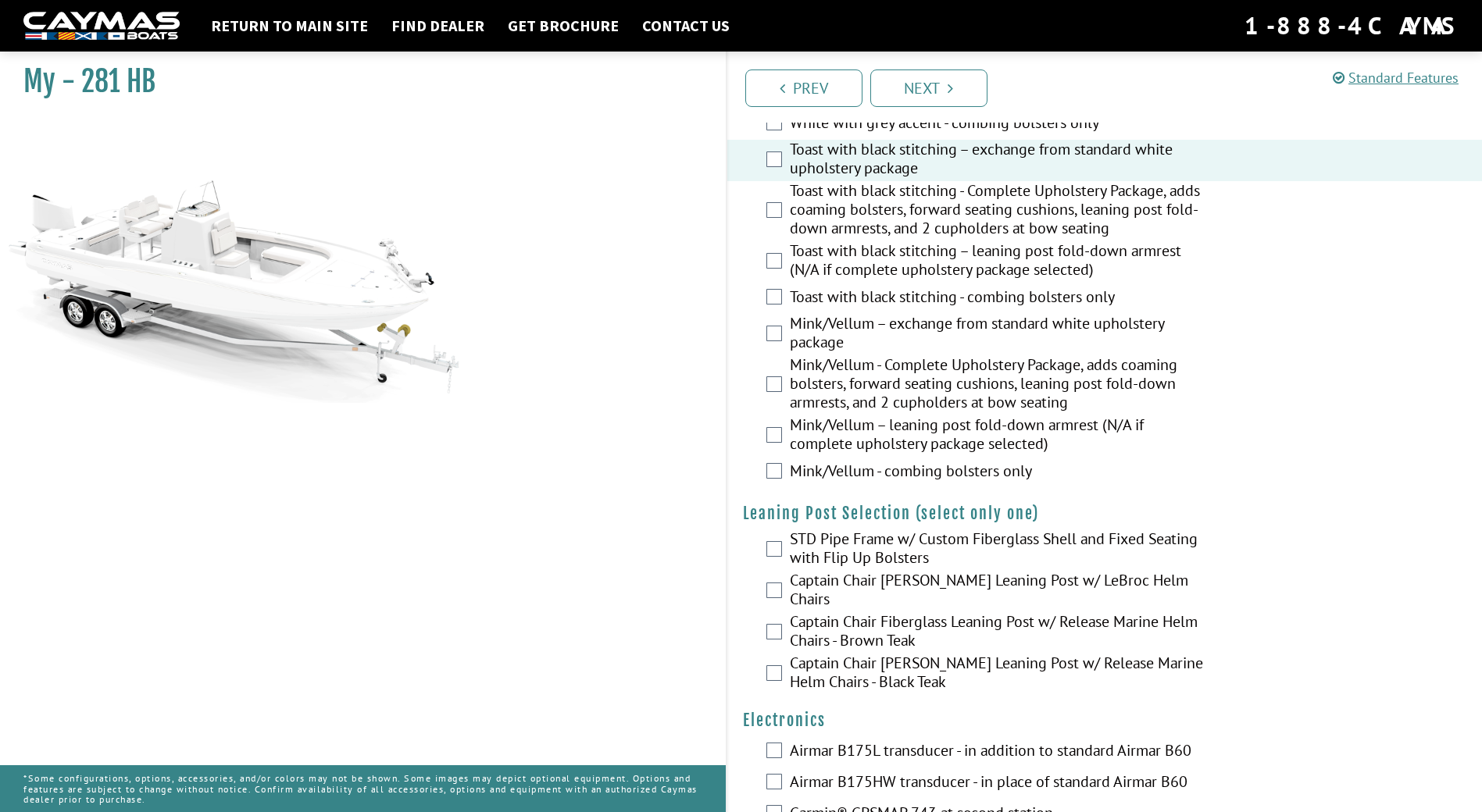
click at [1164, 579] on label "Captain Chair [PERSON_NAME] Leaning Post w/ LeBroc Helm Chairs" at bounding box center [997, 591] width 416 height 42
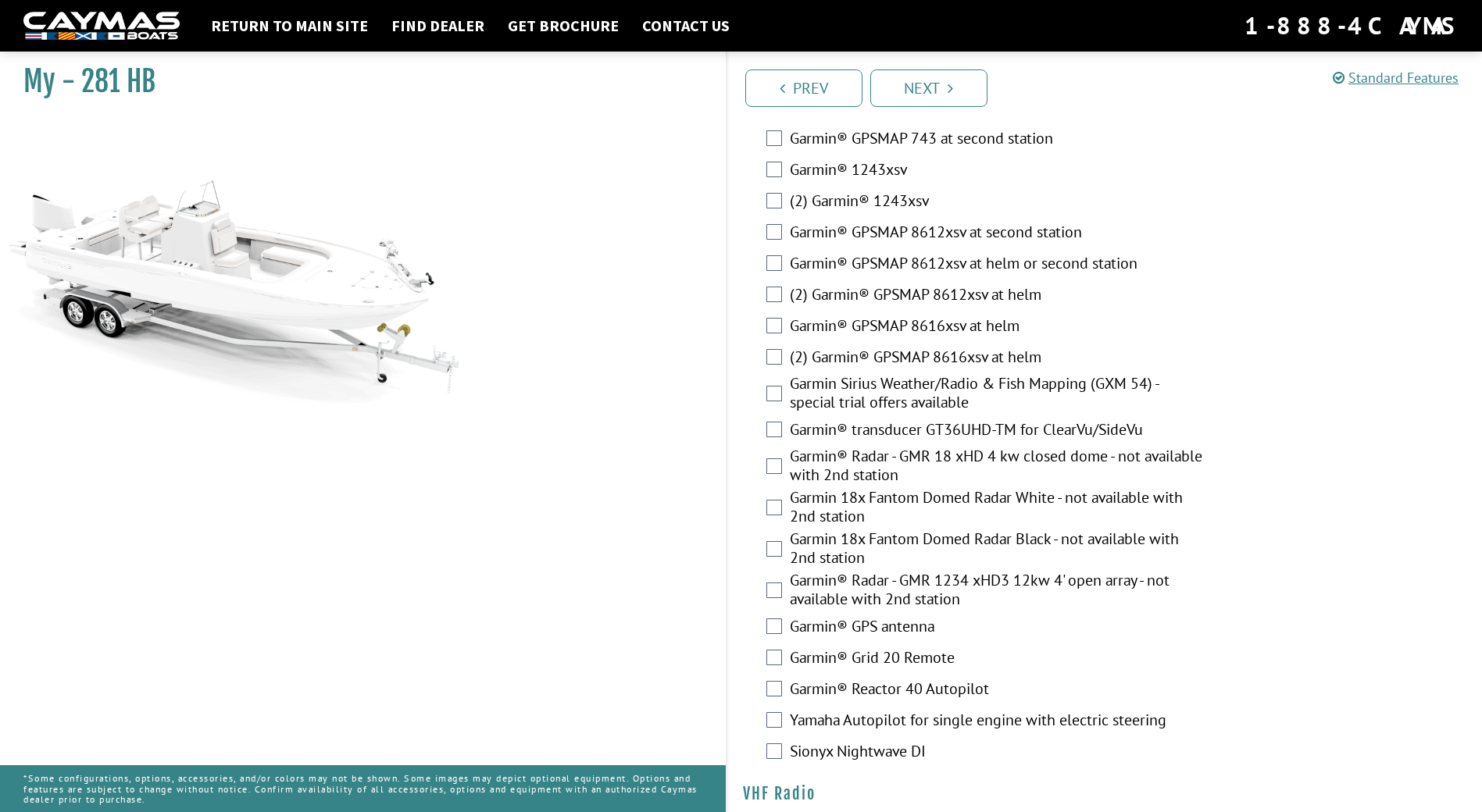
scroll to position [4204, 0]
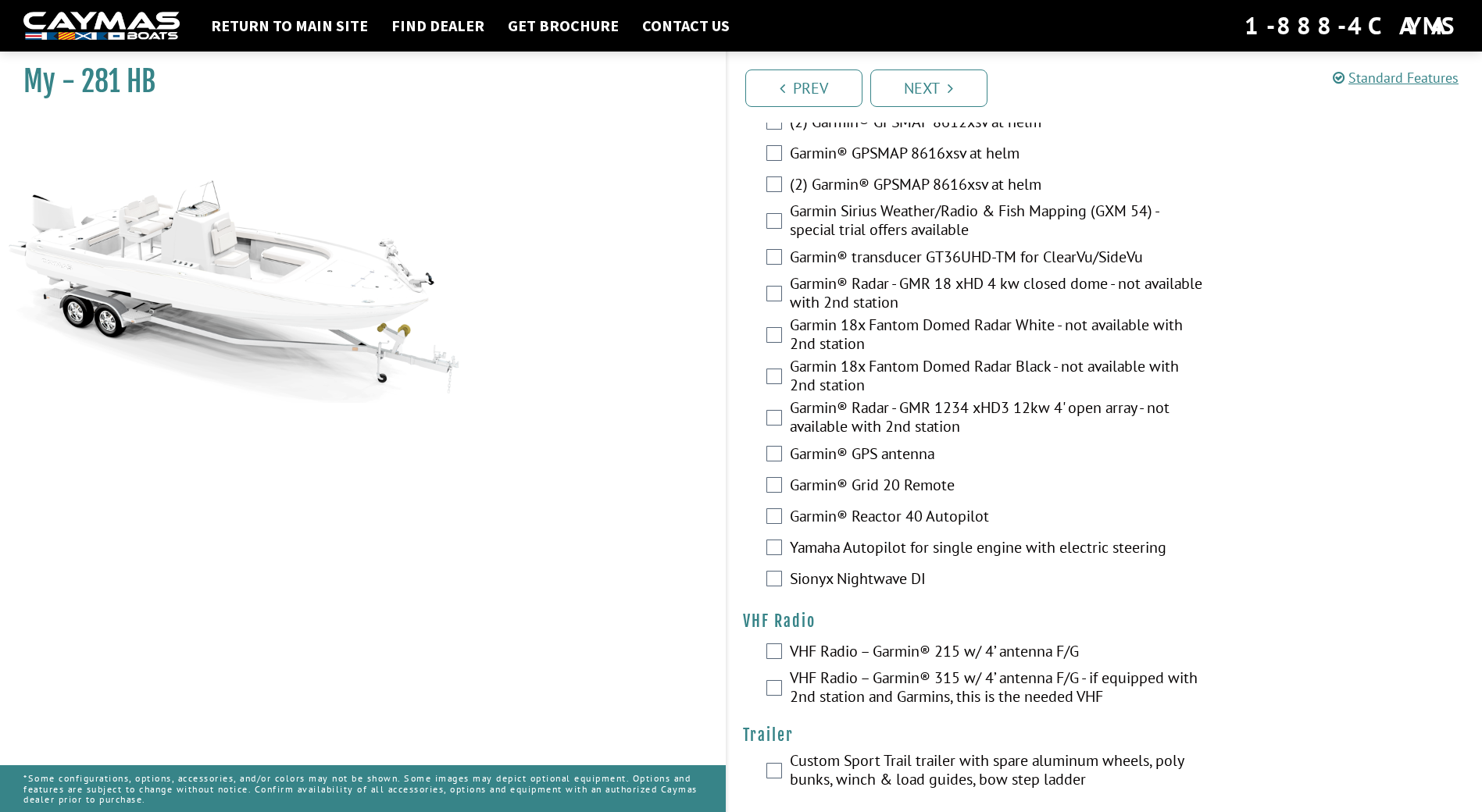
click at [952, 754] on label "Custom Sport Trail trailer with spare aluminum wheels, poly bunks, winch & load…" at bounding box center [997, 771] width 416 height 42
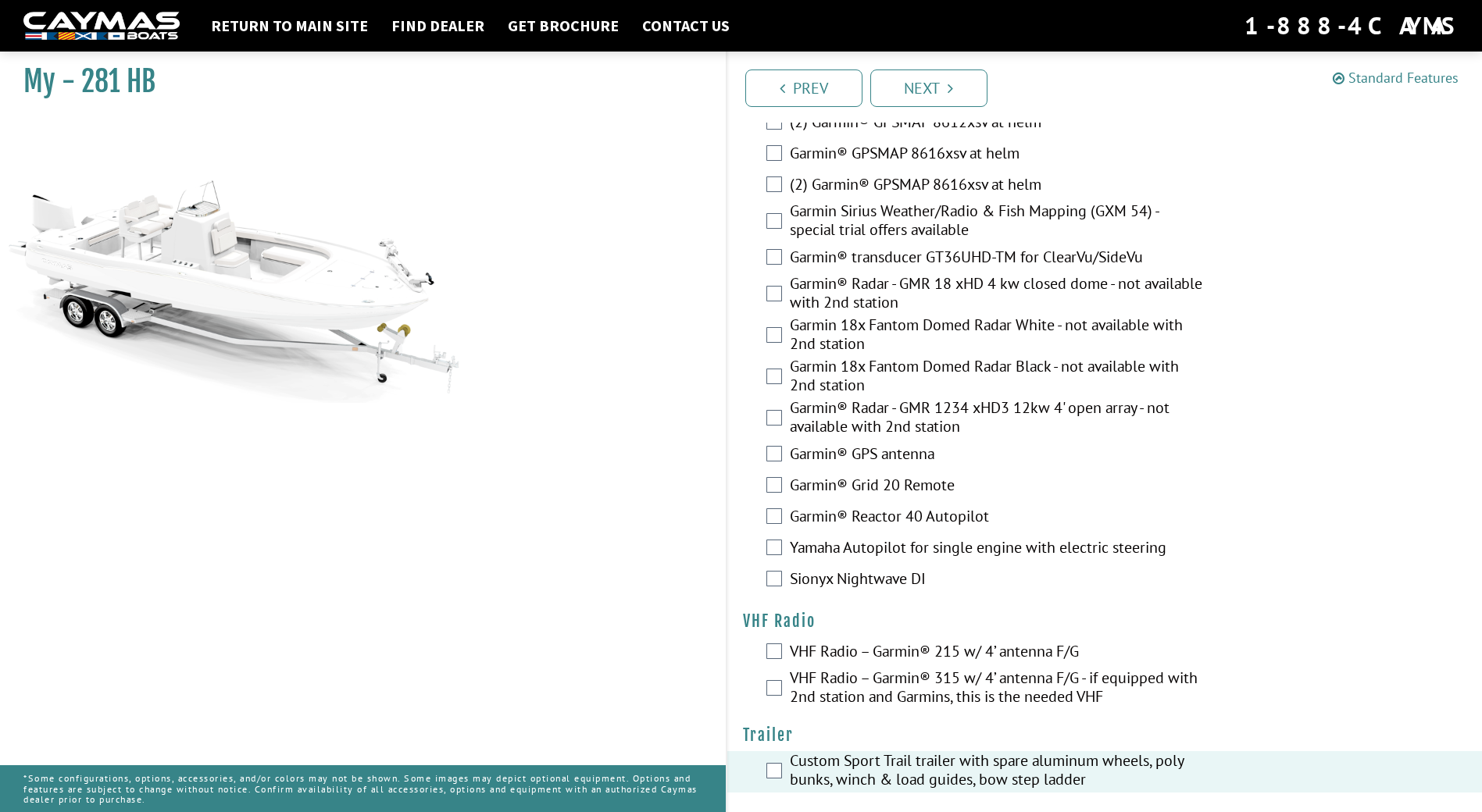
click at [1401, 81] on link "Standard Features" at bounding box center [1395, 77] width 126 height 18
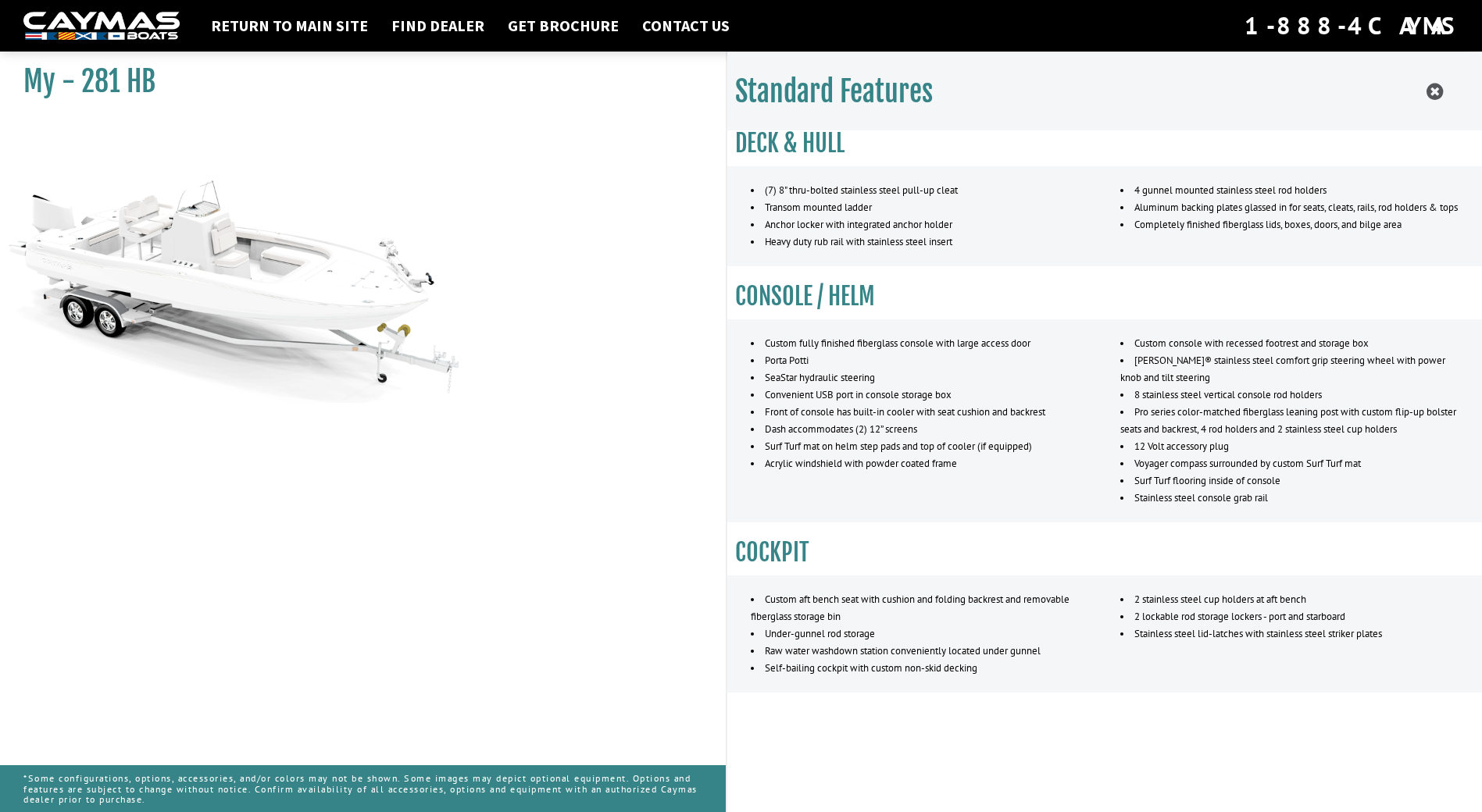
scroll to position [778, 0]
